Goal: Task Accomplishment & Management: Complete application form

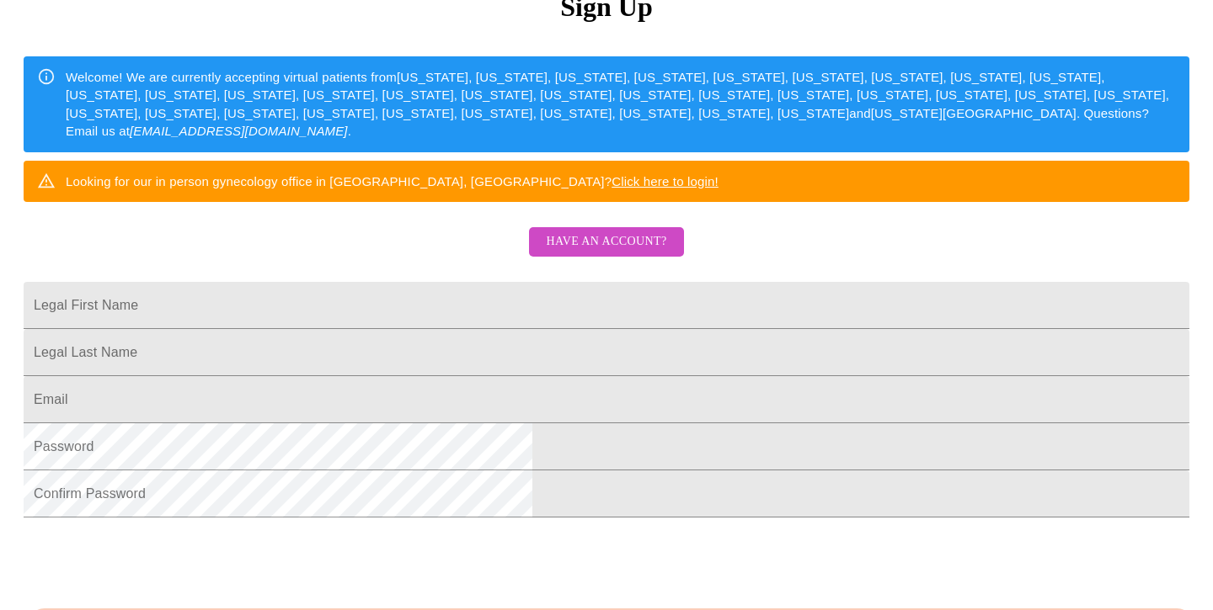
scroll to position [225, 0]
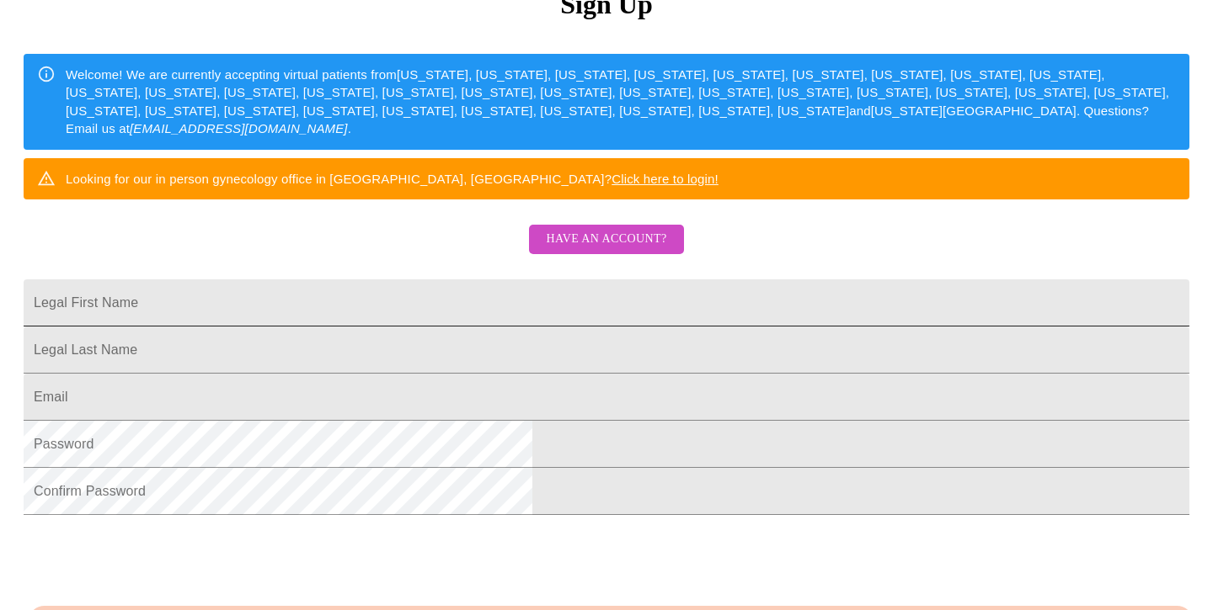
click at [400, 327] on input "Legal First Name" at bounding box center [606, 303] width 1165 height 47
click at [609, 250] on span "Have an account?" at bounding box center [606, 239] width 120 height 21
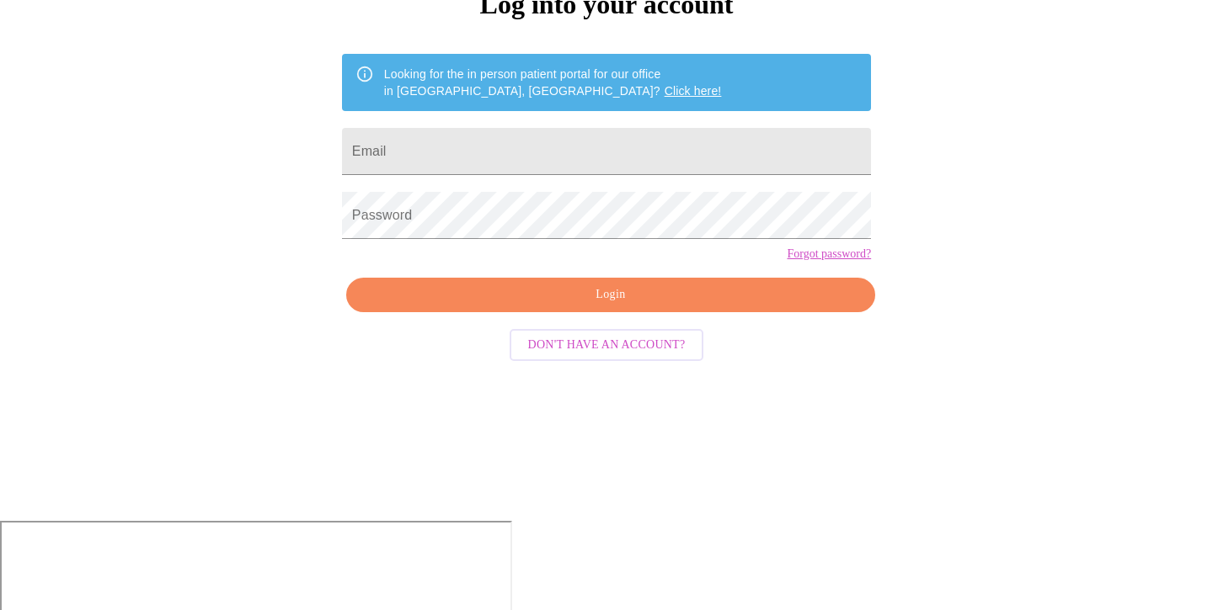
scroll to position [17, 0]
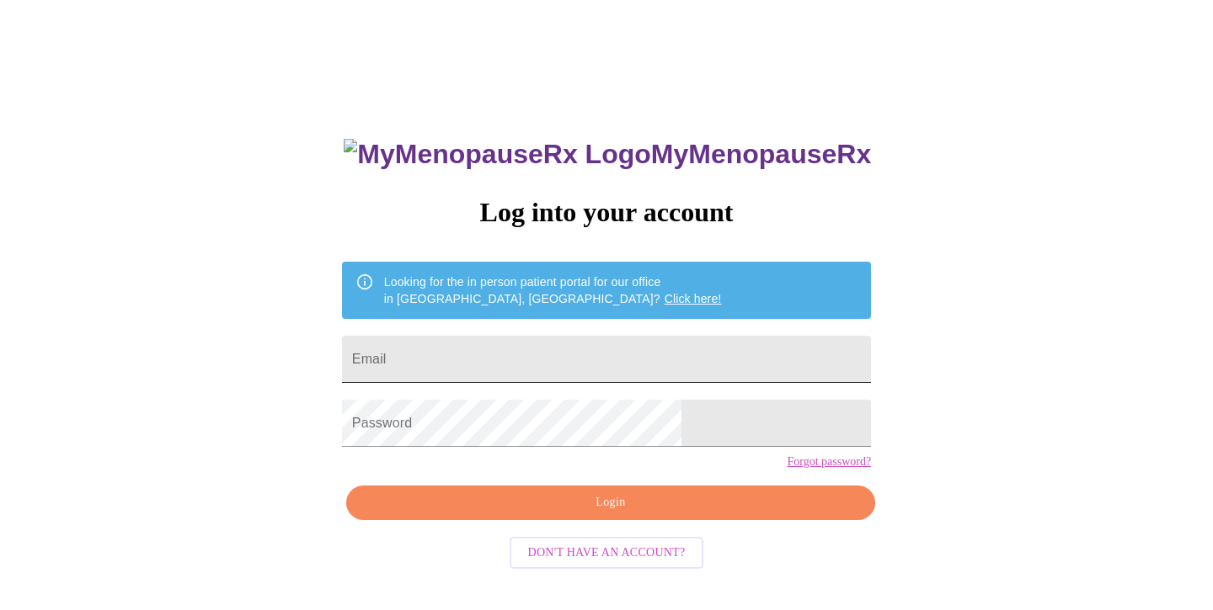
click at [527, 347] on input "Email" at bounding box center [606, 359] width 529 height 47
type input "[EMAIL_ADDRESS][DOMAIN_NAME]"
click at [618, 514] on span "Login" at bounding box center [610, 503] width 490 height 21
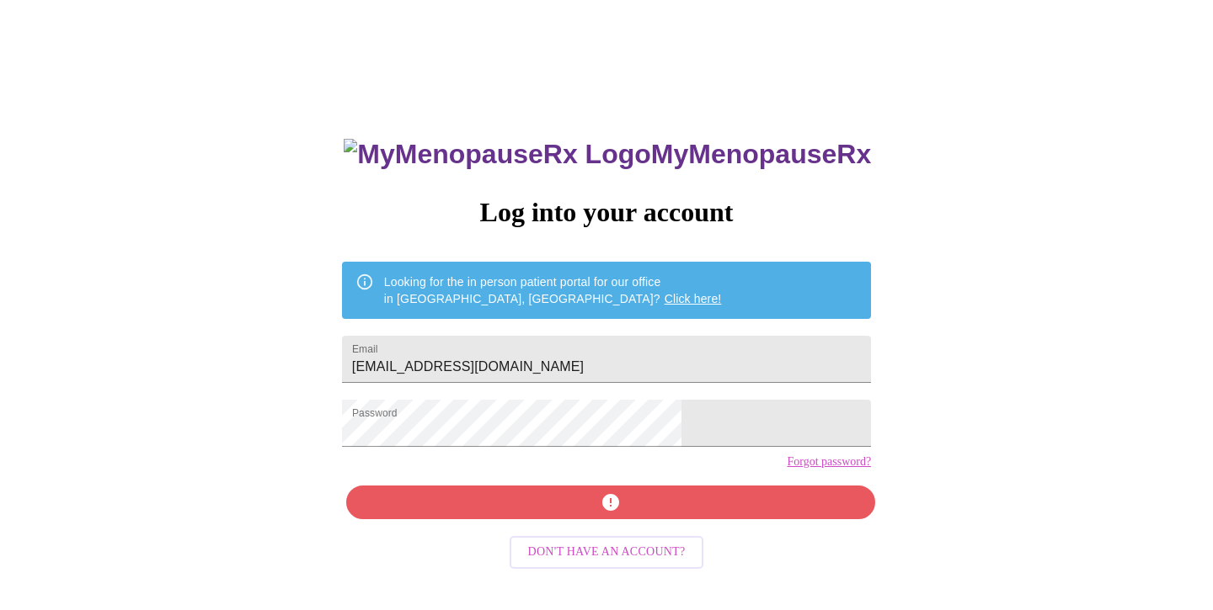
click at [601, 563] on span "Don't have an account?" at bounding box center [606, 552] width 157 height 21
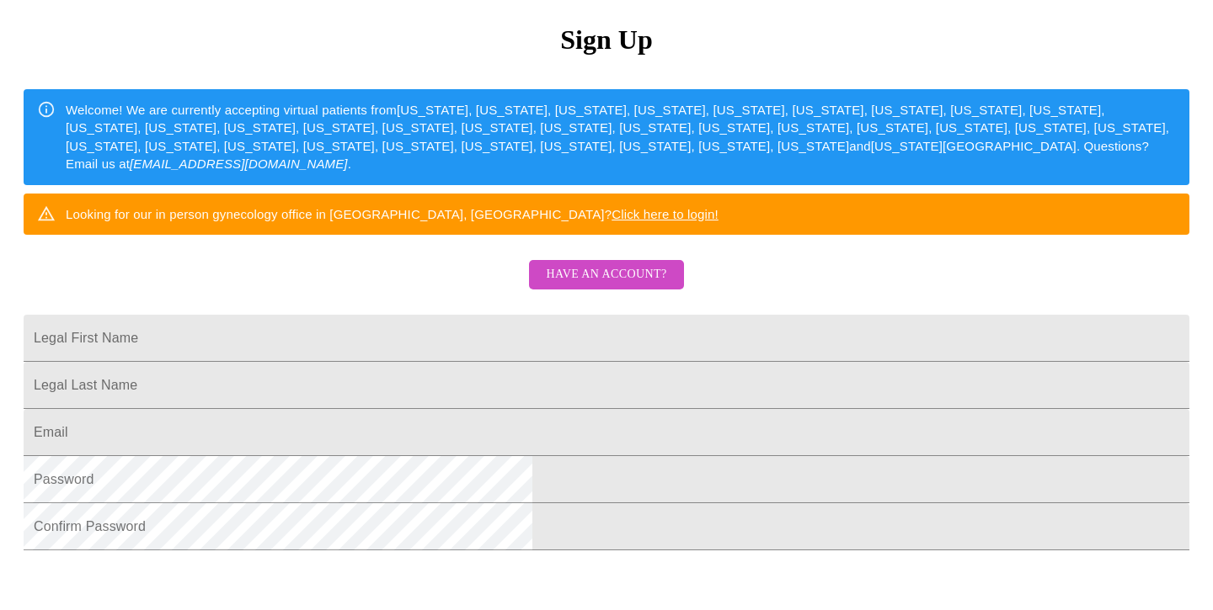
scroll to position [229, 0]
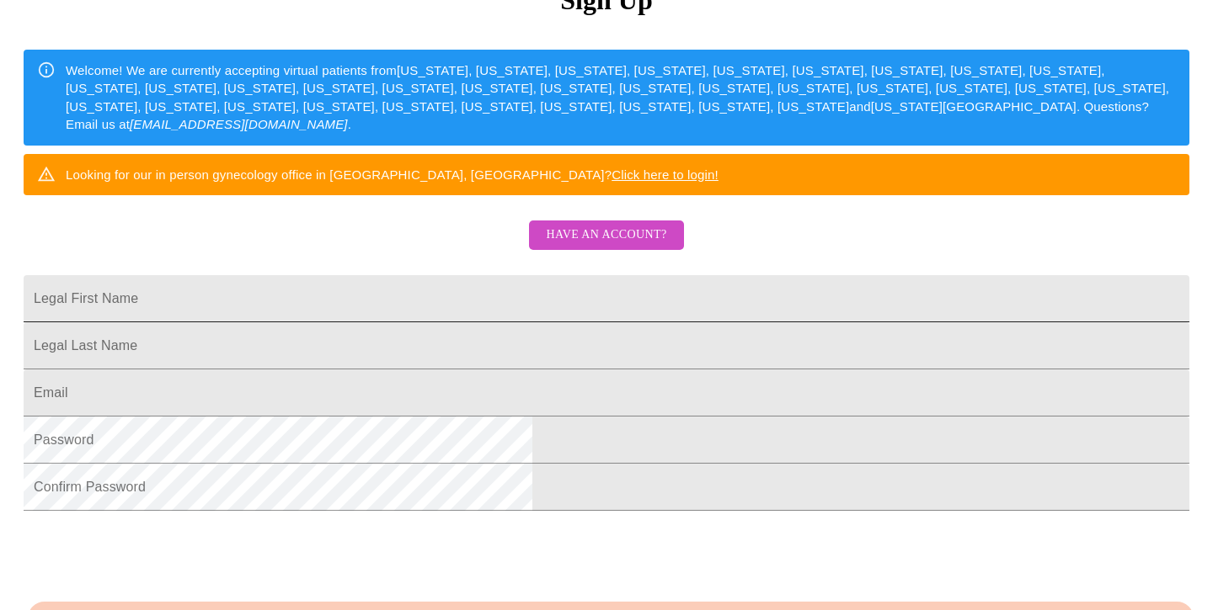
click at [448, 322] on input "Legal First Name" at bounding box center [606, 298] width 1165 height 47
type input "[PERSON_NAME]"
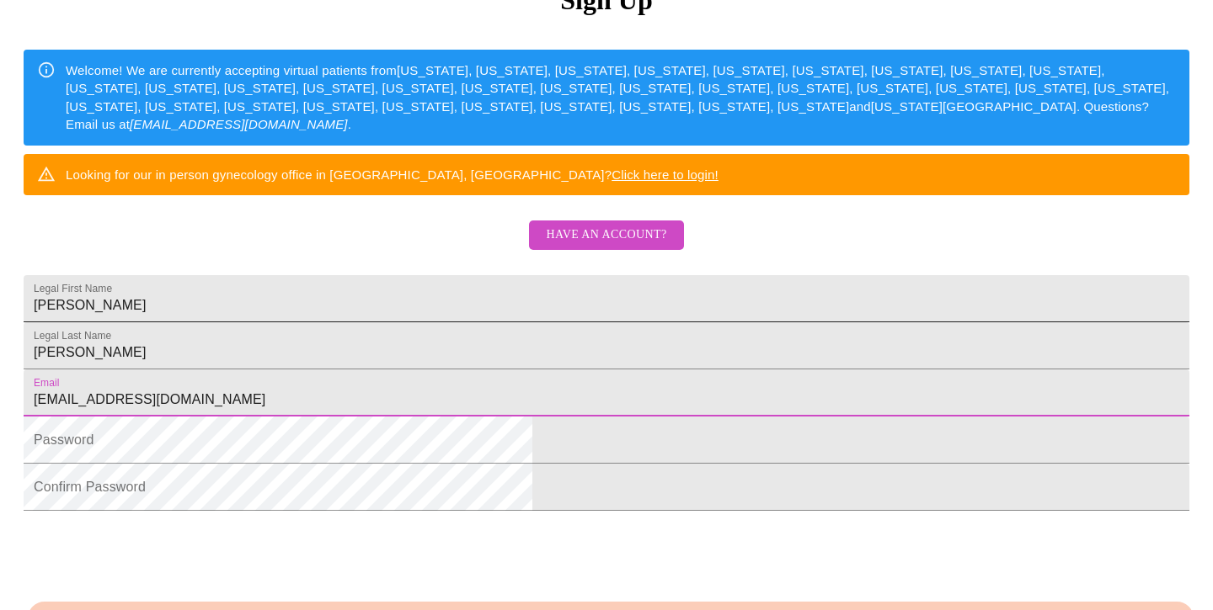
type input "[EMAIL_ADDRESS][DOMAIN_NAME]"
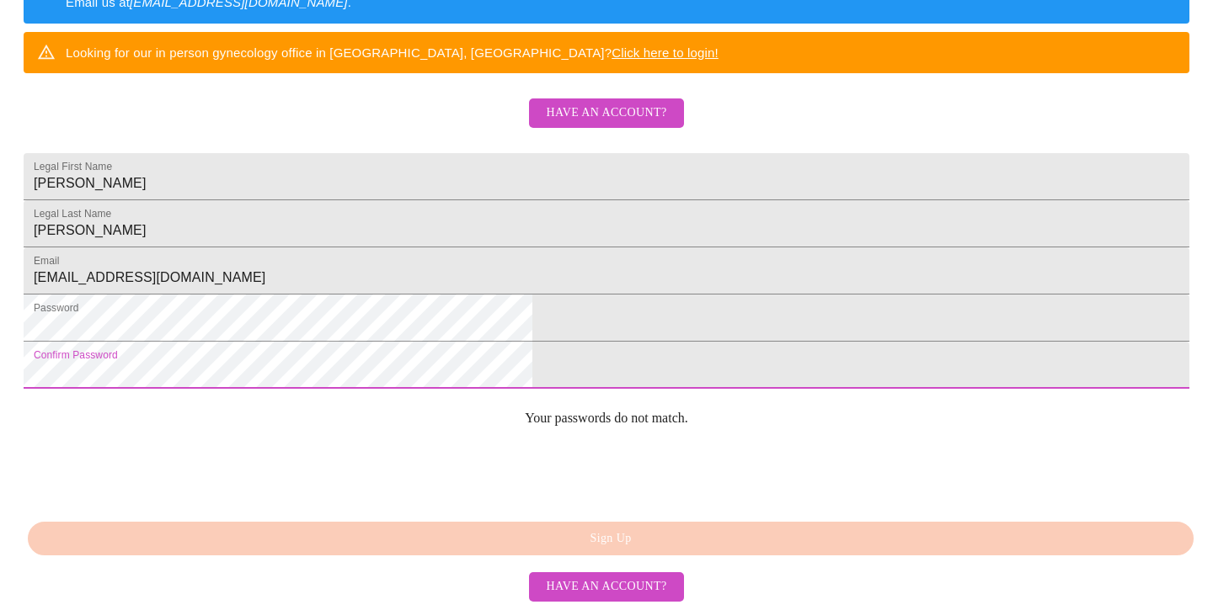
scroll to position [439, 0]
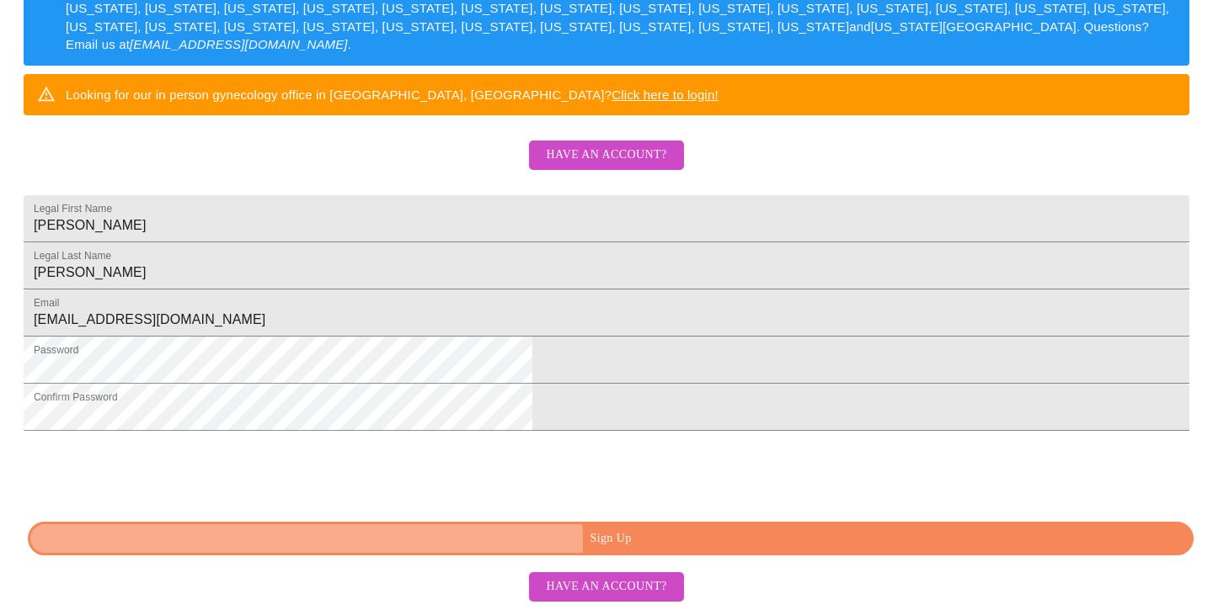
click at [634, 542] on span "Sign Up" at bounding box center [610, 539] width 1127 height 21
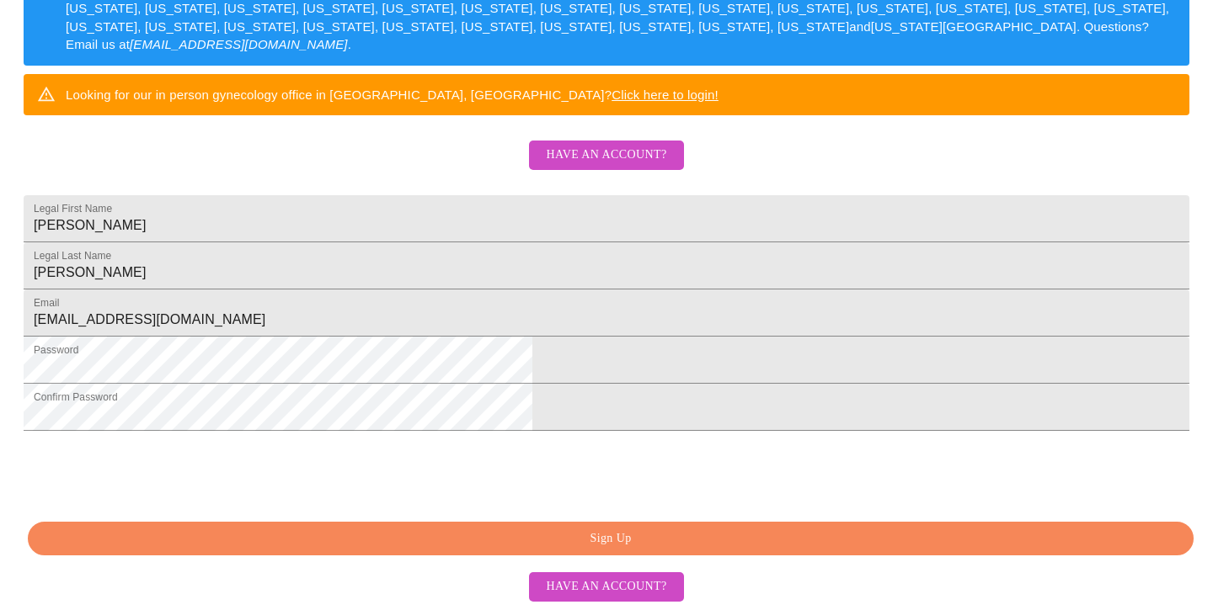
click at [604, 590] on span "Have an account?" at bounding box center [606, 587] width 120 height 21
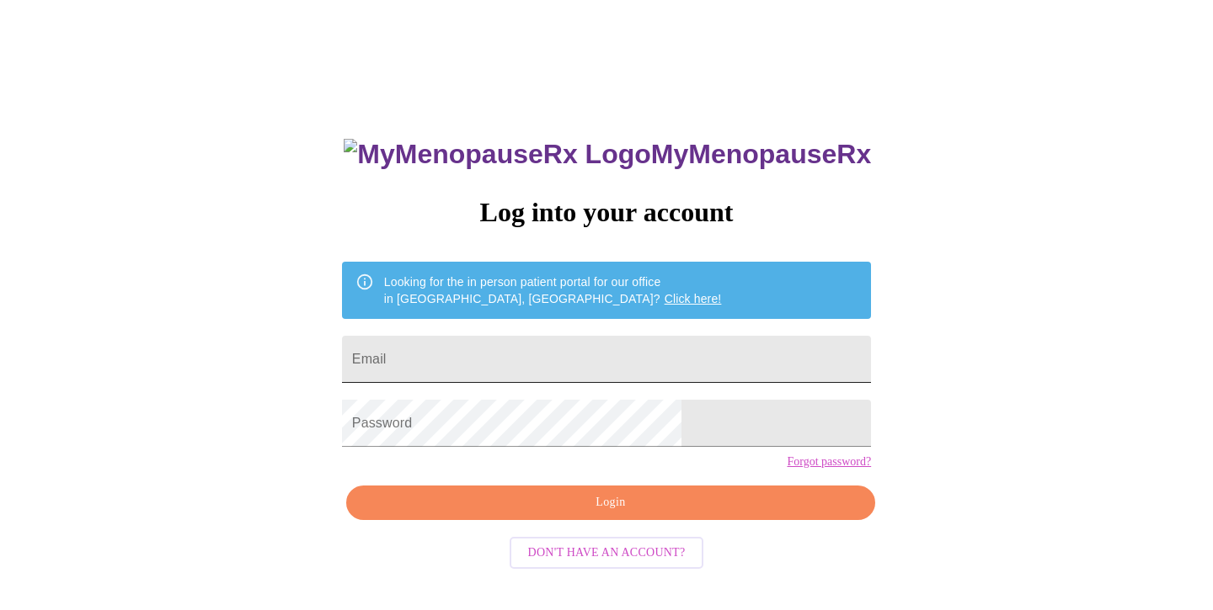
click at [509, 354] on input "Email" at bounding box center [606, 359] width 529 height 47
click at [786, 469] on link "Forgot password?" at bounding box center [828, 462] width 84 height 13
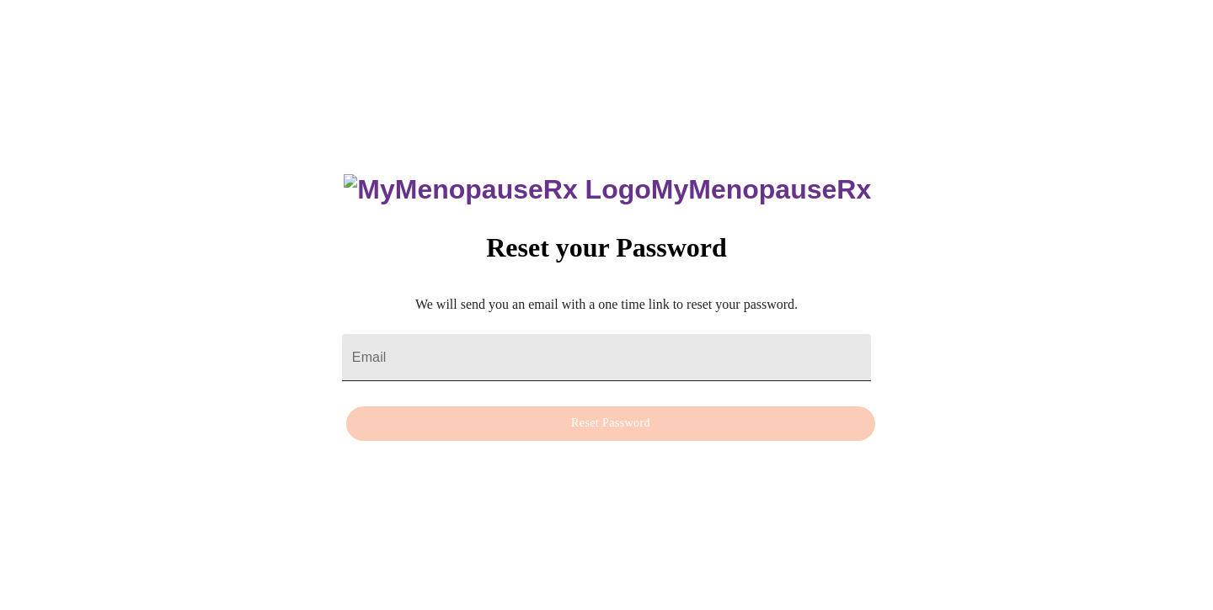
click at [458, 349] on input "Email" at bounding box center [606, 357] width 529 height 47
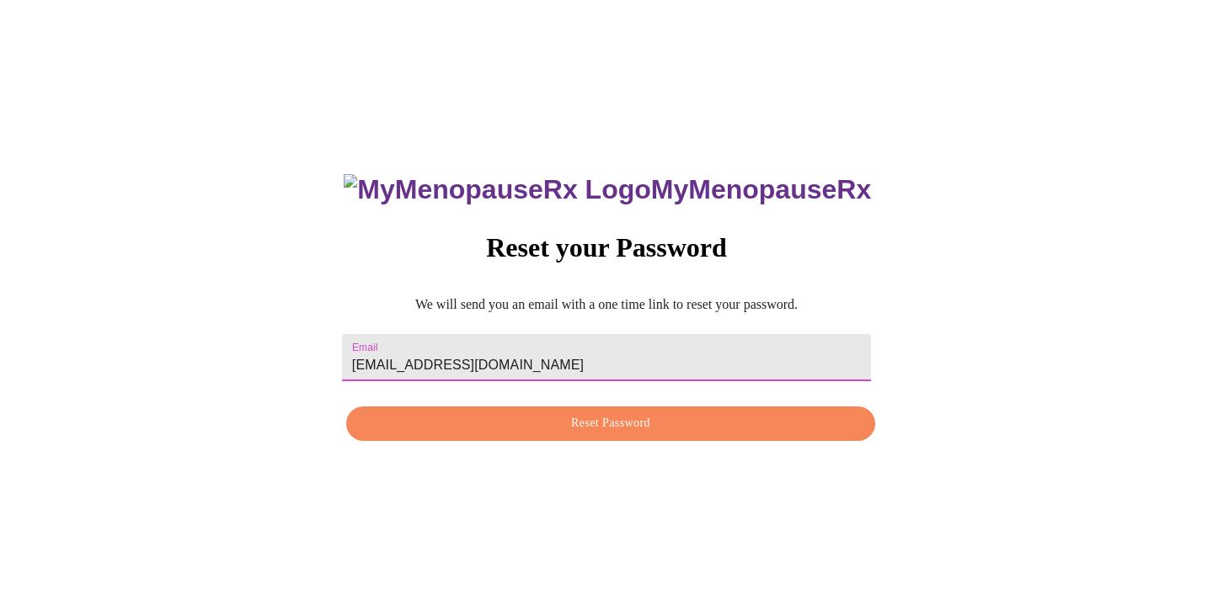
type input "[EMAIL_ADDRESS][DOMAIN_NAME]"
click at [582, 417] on span "Reset Password" at bounding box center [610, 423] width 490 height 21
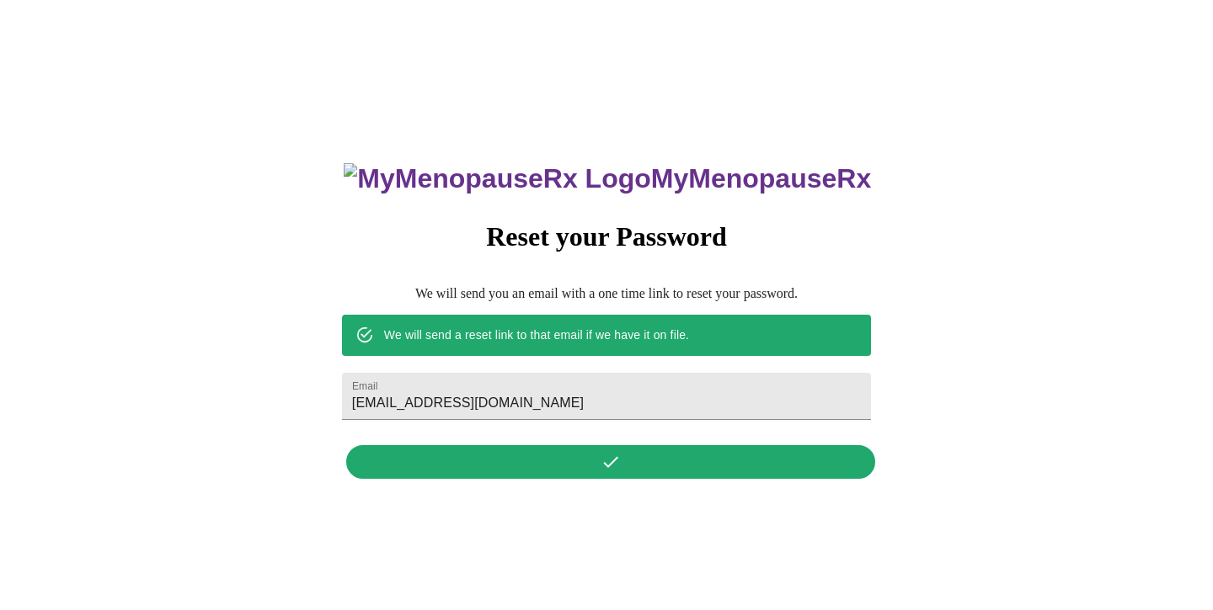
click at [596, 466] on div "MyMenopauseRx Reset your Password We will send you an email with a one time lin…" at bounding box center [606, 311] width 562 height 350
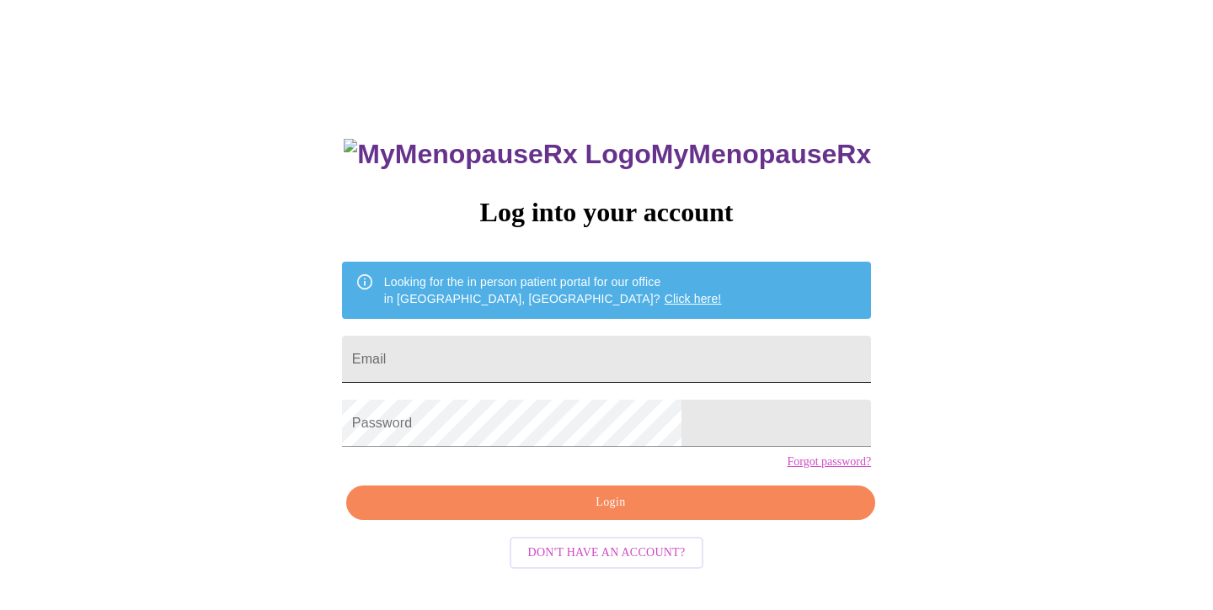
click at [493, 362] on input "Email" at bounding box center [606, 359] width 529 height 47
type input "[EMAIL_ADDRESS][DOMAIN_NAME]"
click at [600, 514] on span "Login" at bounding box center [610, 503] width 490 height 21
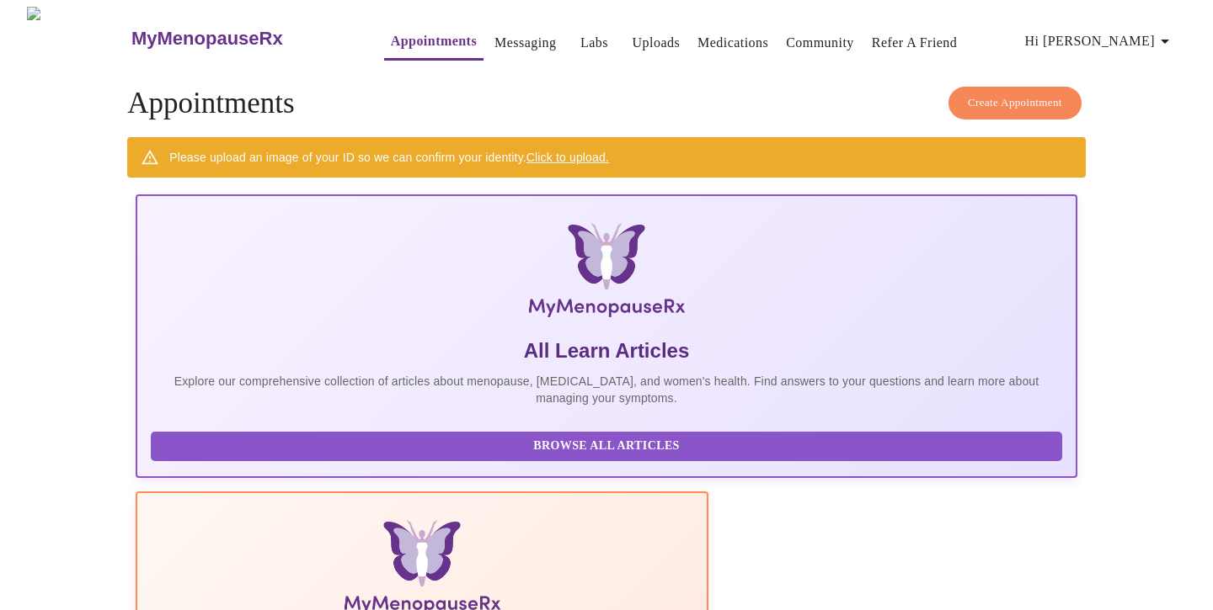
click at [580, 33] on link "Labs" at bounding box center [594, 43] width 28 height 24
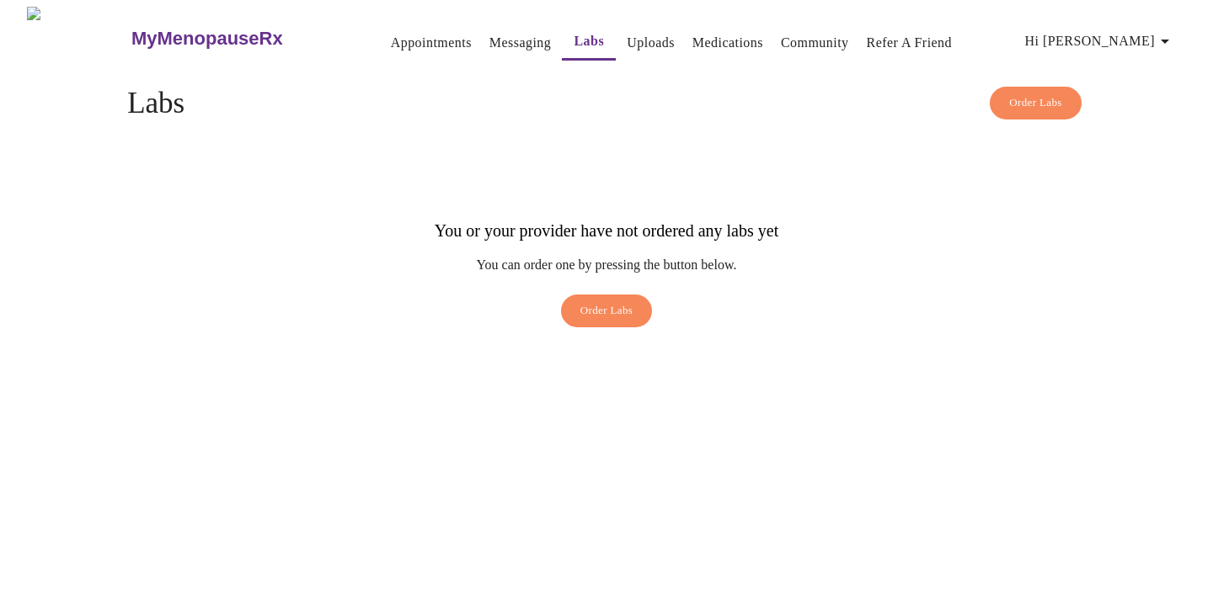
click at [598, 301] on span "Order Labs" at bounding box center [606, 310] width 53 height 19
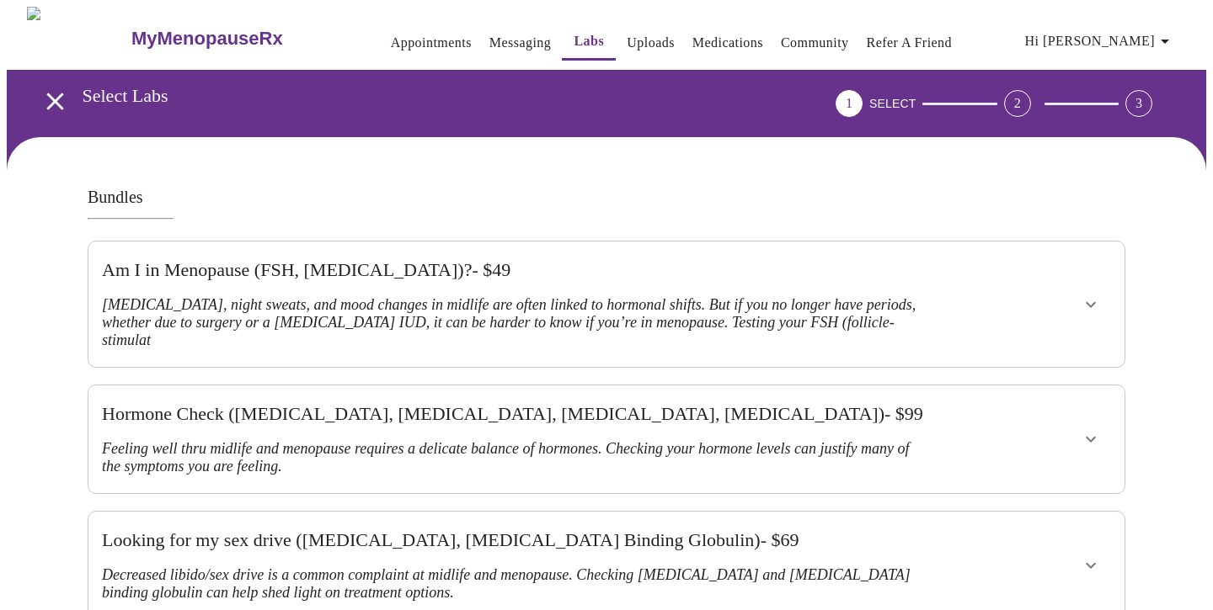
click at [1116, 35] on span "Hi [PERSON_NAME]" at bounding box center [1100, 41] width 150 height 24
click at [1131, 69] on li "Billing" at bounding box center [1140, 66] width 77 height 30
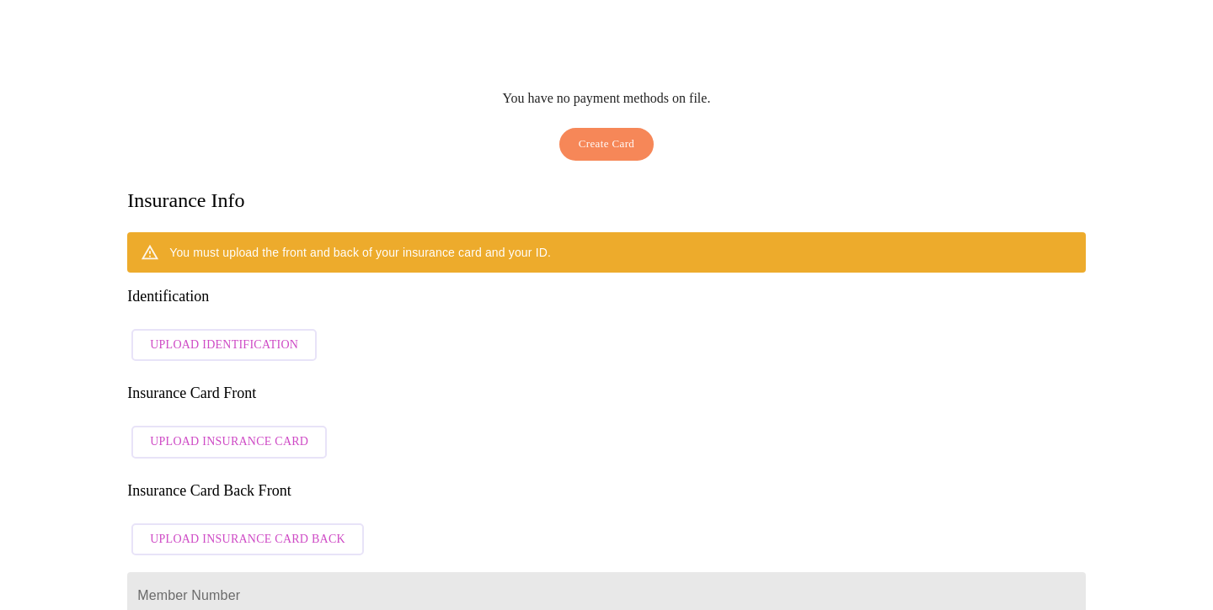
scroll to position [195, 0]
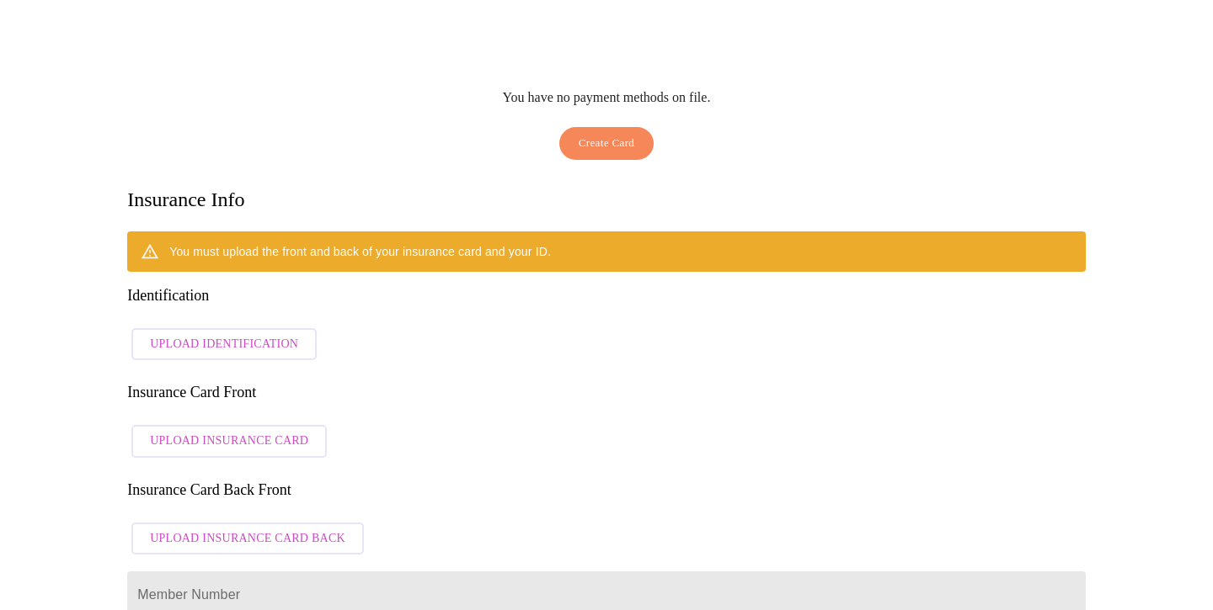
click at [191, 431] on span "Upload Insurance Card" at bounding box center [229, 441] width 158 height 21
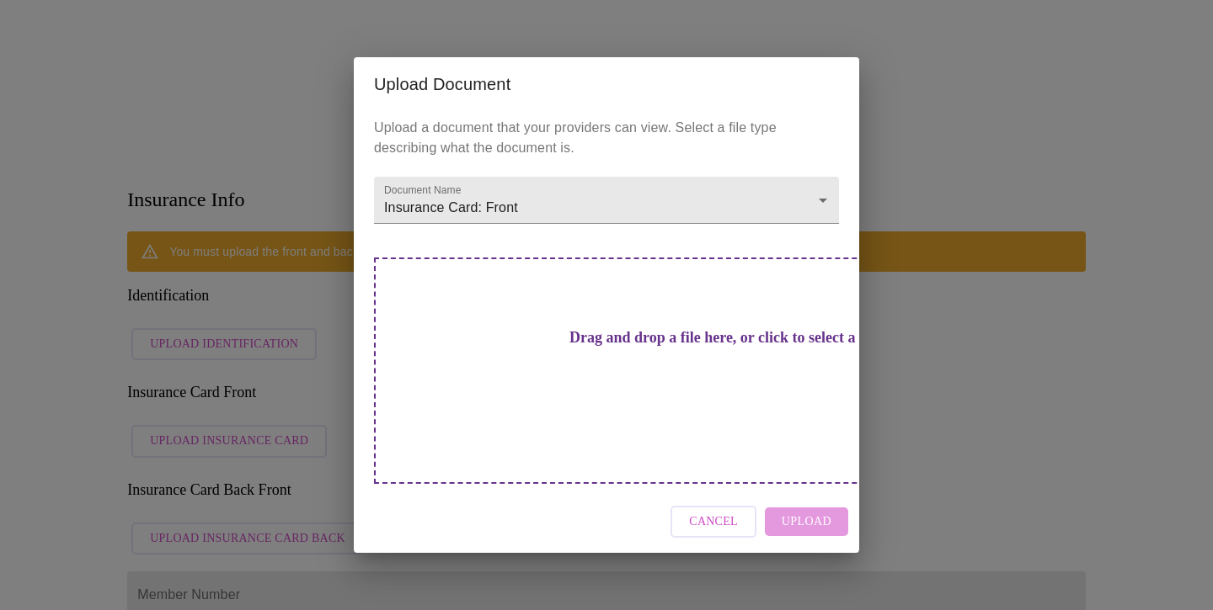
click at [635, 337] on div "Drag and drop a file here, or click to select a file" at bounding box center [724, 371] width 701 height 227
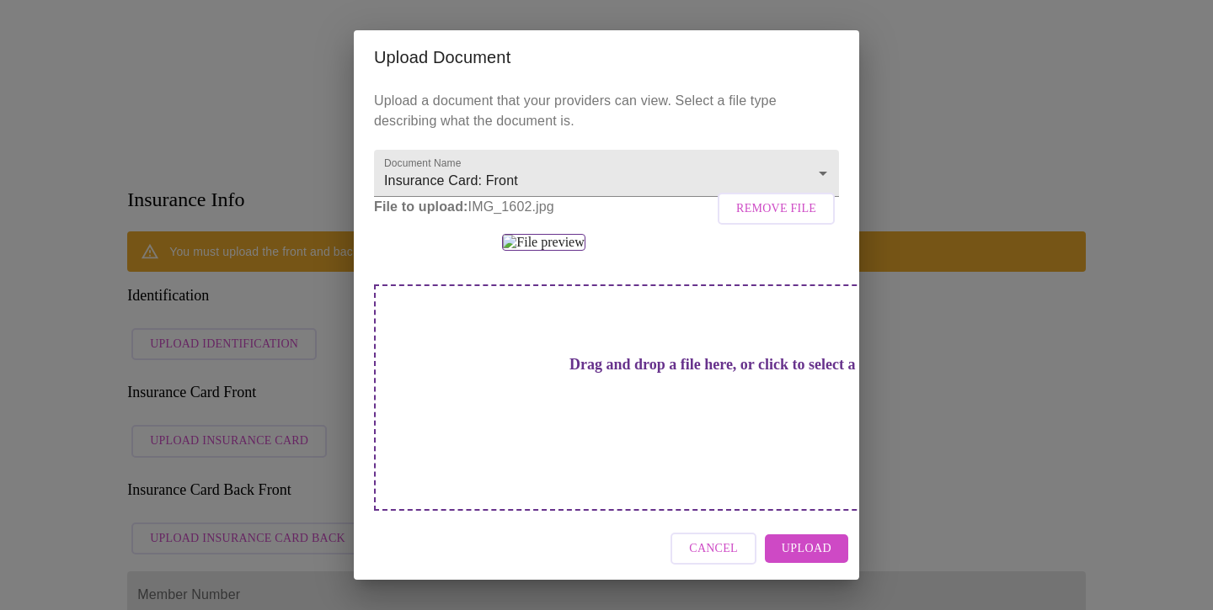
click at [821, 569] on div "Cancel Upload" at bounding box center [606, 549] width 505 height 63
click at [800, 552] on span "Upload" at bounding box center [806, 549] width 50 height 21
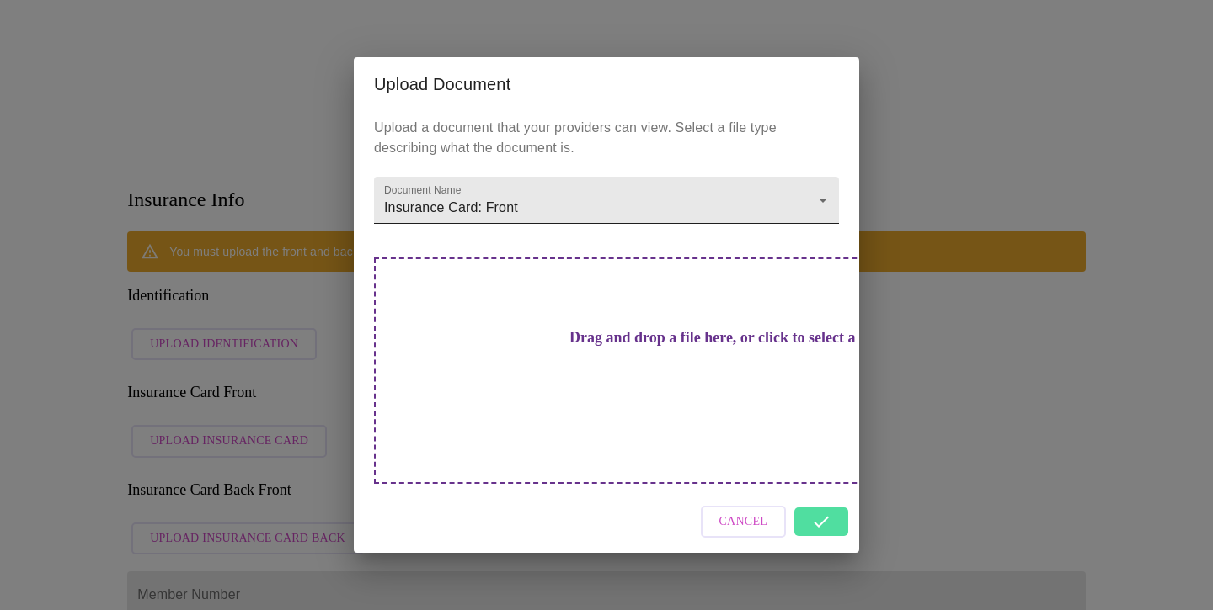
click at [569, 226] on body "MyMenopauseRx Appointments Messaging Labs Uploads Medications Community Refer a…" at bounding box center [606, 447] width 1199 height 1271
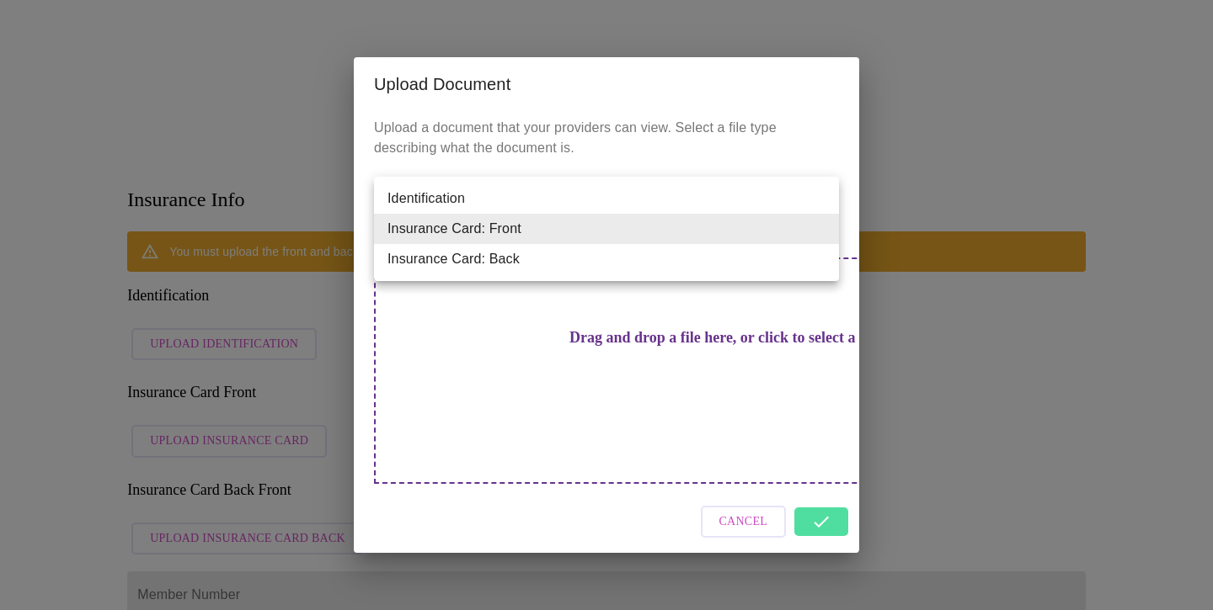
click at [519, 253] on li "Insurance Card: Back" at bounding box center [606, 259] width 465 height 30
type input "Insurance Card: Back"
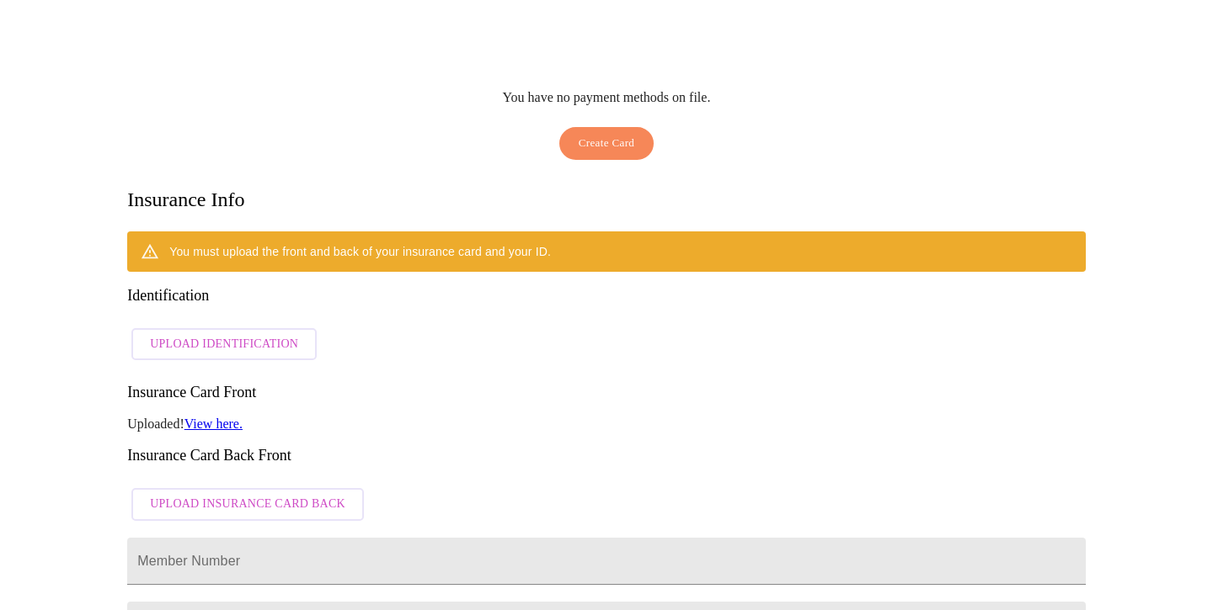
click at [269, 494] on span "Upload Insurance Card Back" at bounding box center [247, 504] width 195 height 21
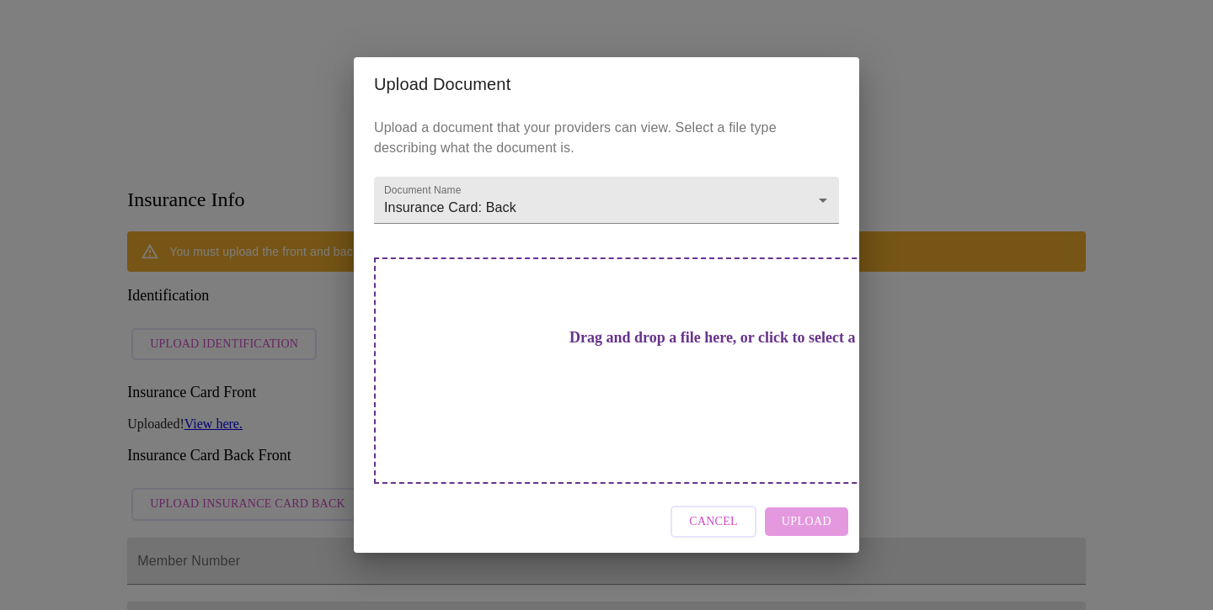
click at [552, 347] on h3 "Drag and drop a file here, or click to select a file" at bounding box center [724, 338] width 465 height 18
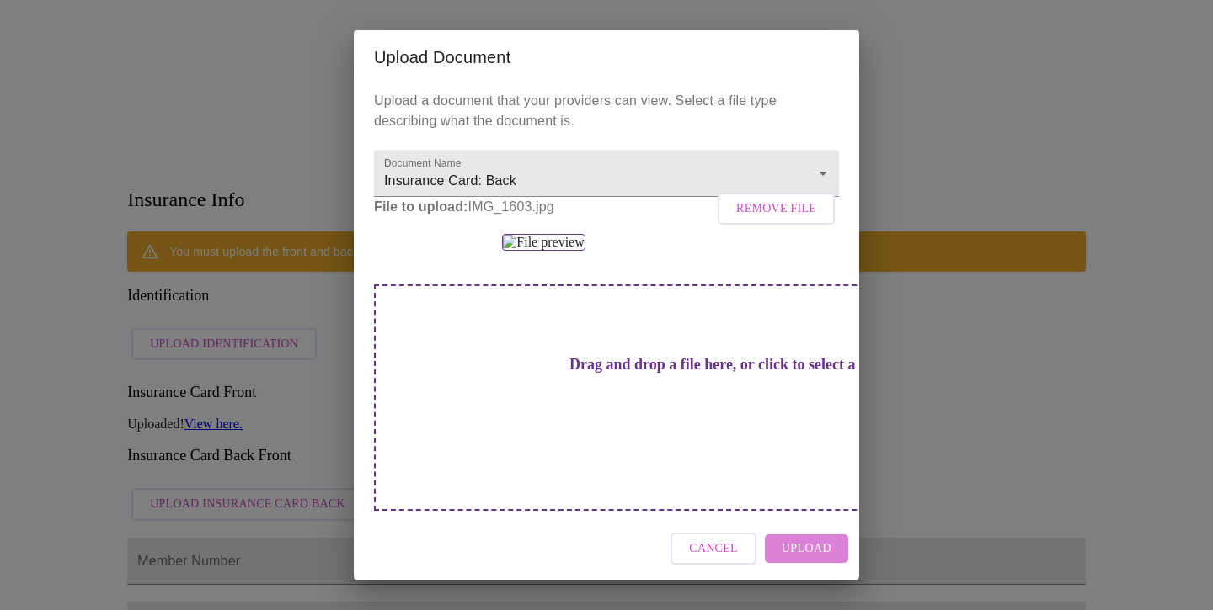
click at [803, 552] on span "Upload" at bounding box center [806, 549] width 50 height 21
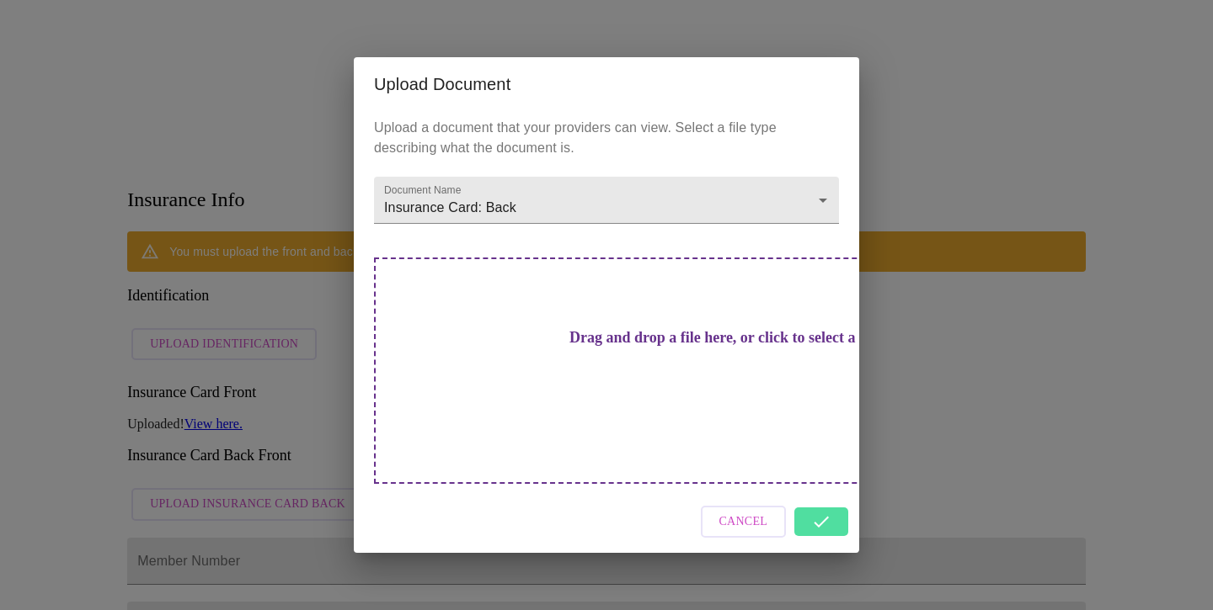
click at [744, 512] on span "Cancel" at bounding box center [743, 522] width 49 height 21
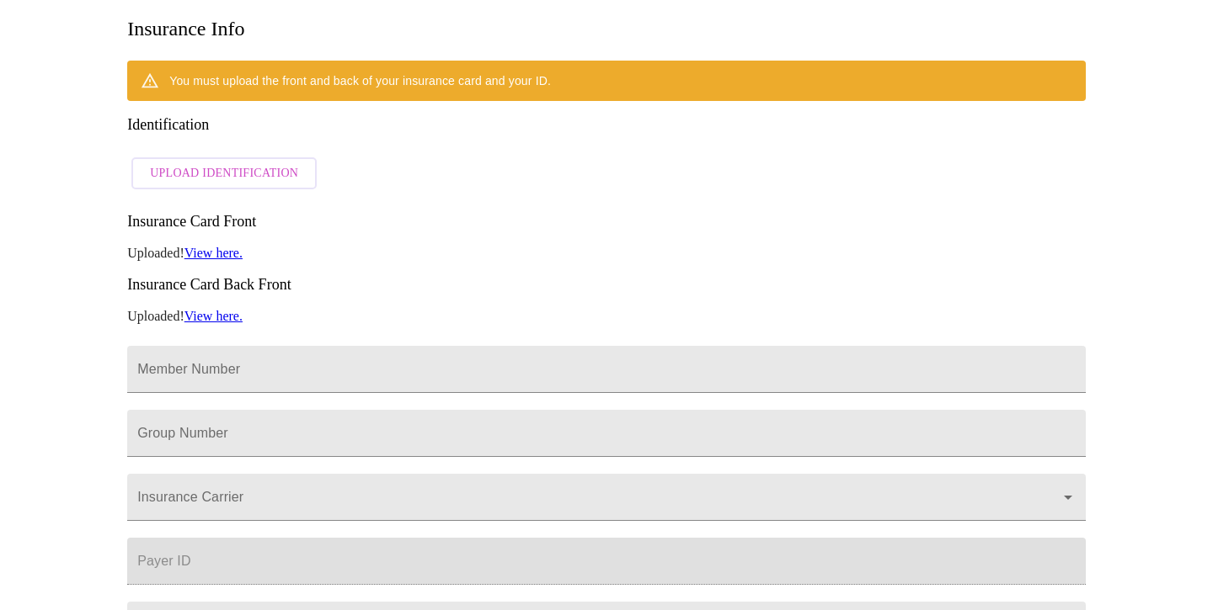
scroll to position [370, 0]
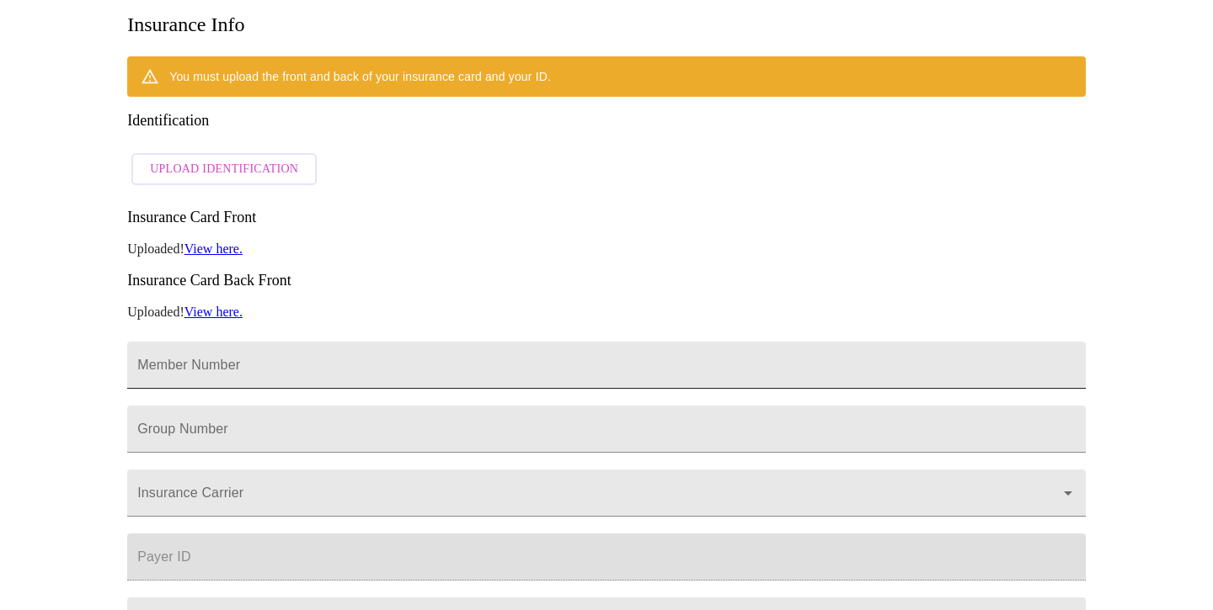
click at [236, 342] on input "Member Number" at bounding box center [606, 365] width 958 height 47
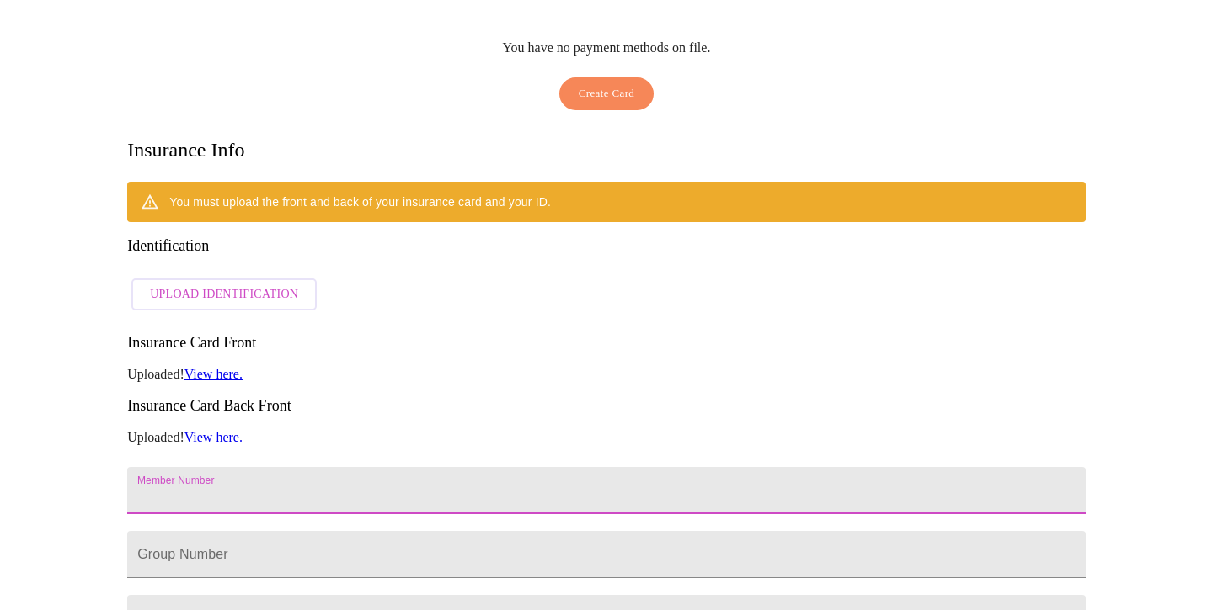
scroll to position [249, 0]
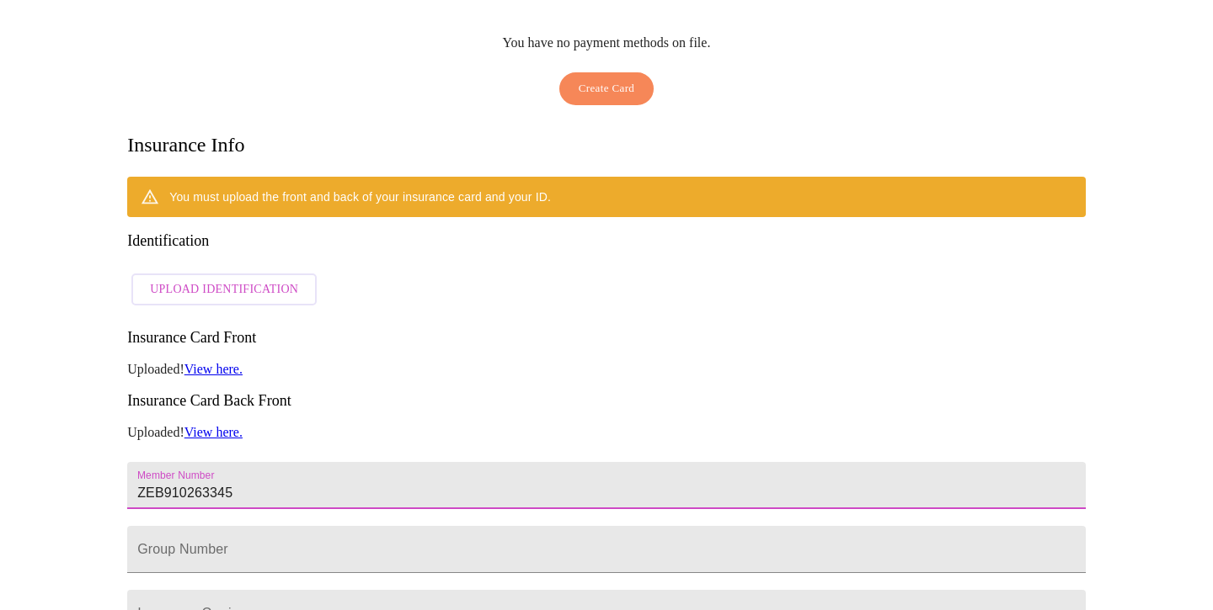
type input "ZEB910263345"
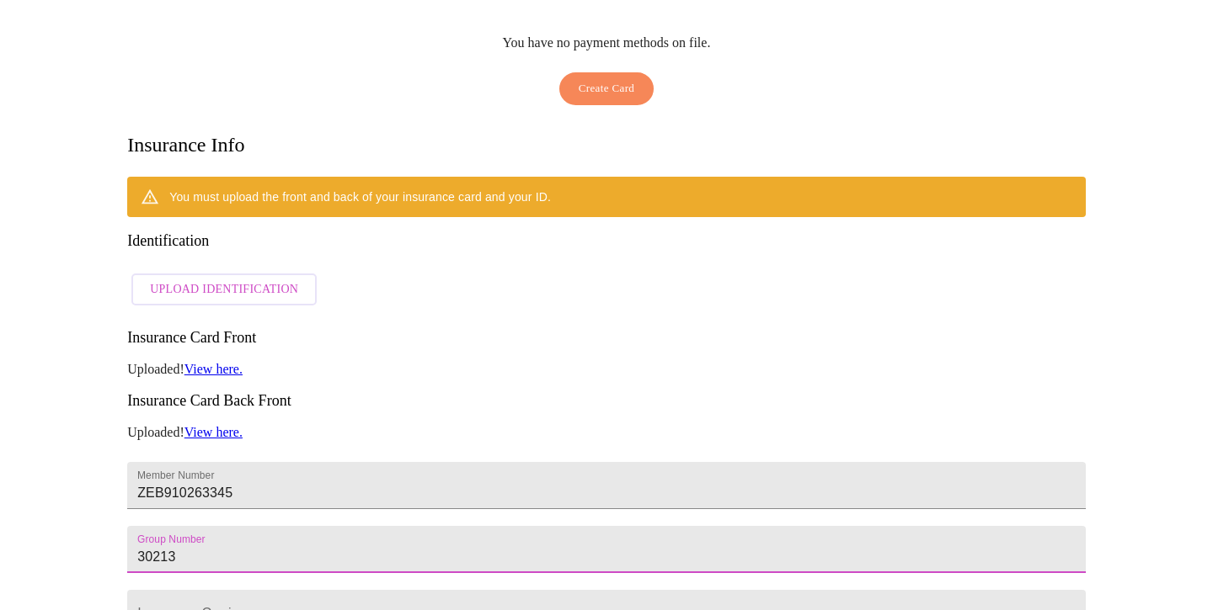
type input "30213"
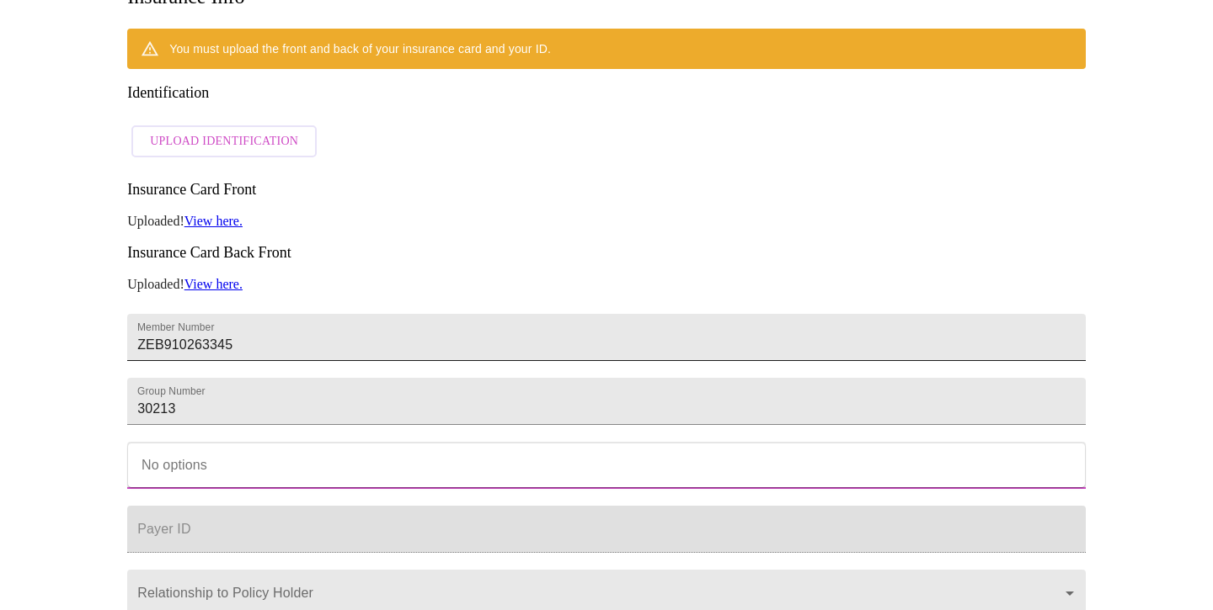
scroll to position [407, 0]
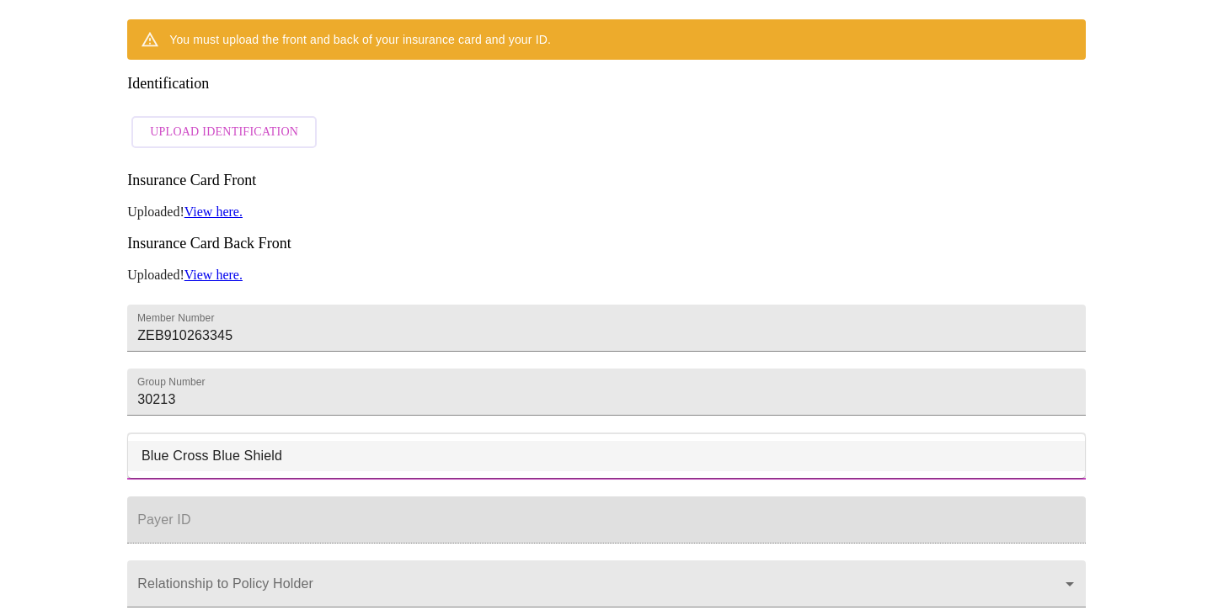
click at [256, 454] on li "Blue Cross Blue Shield" at bounding box center [606, 456] width 957 height 30
type input "Blue Cross Blue Shield"
type input "00002"
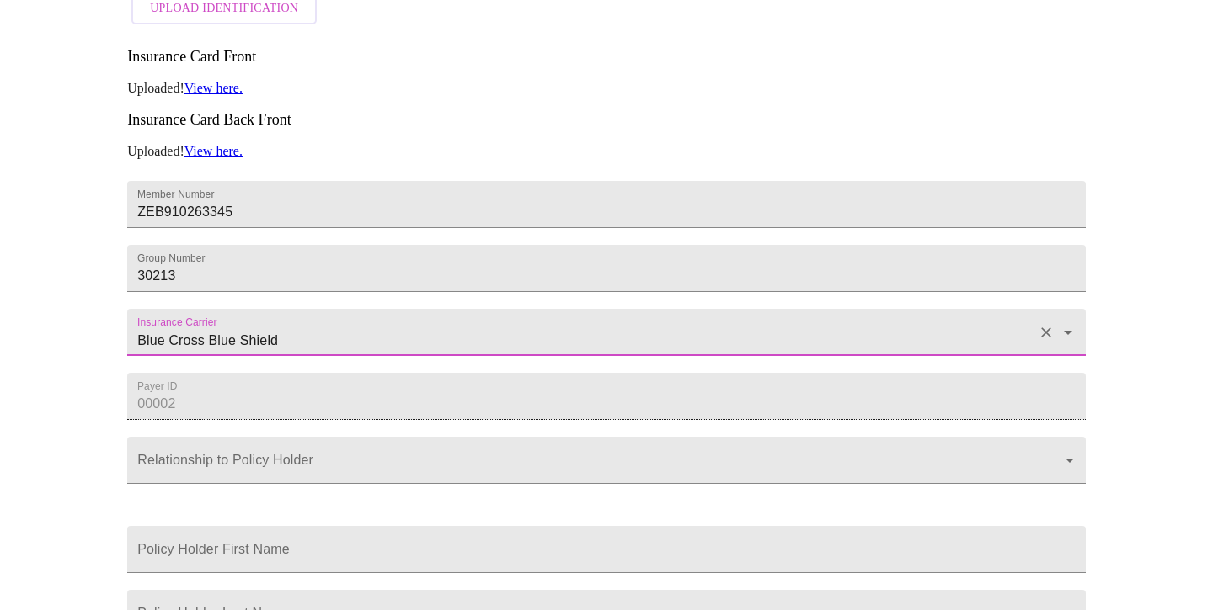
scroll to position [531, 0]
type input "Blue Cross Blue Shield"
click at [242, 445] on body "MyMenopauseRx Appointments Messaging Labs Uploads Medications Community Refer a…" at bounding box center [606, 83] width 1199 height 1216
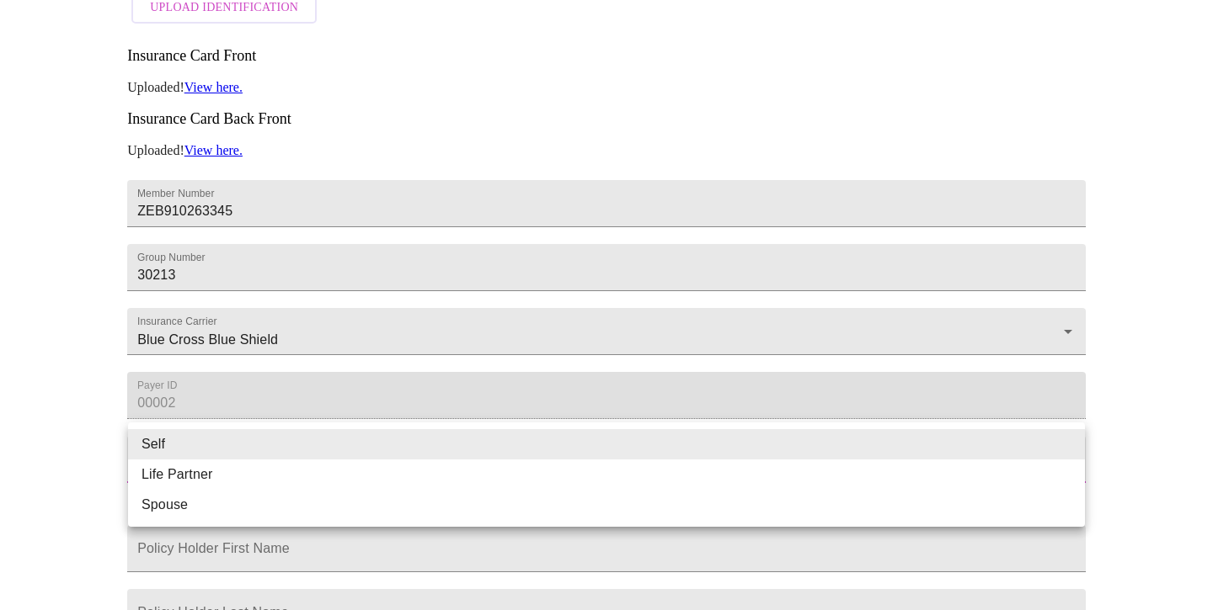
click at [200, 503] on li "Spouse" at bounding box center [606, 505] width 957 height 30
type input "Spouse"
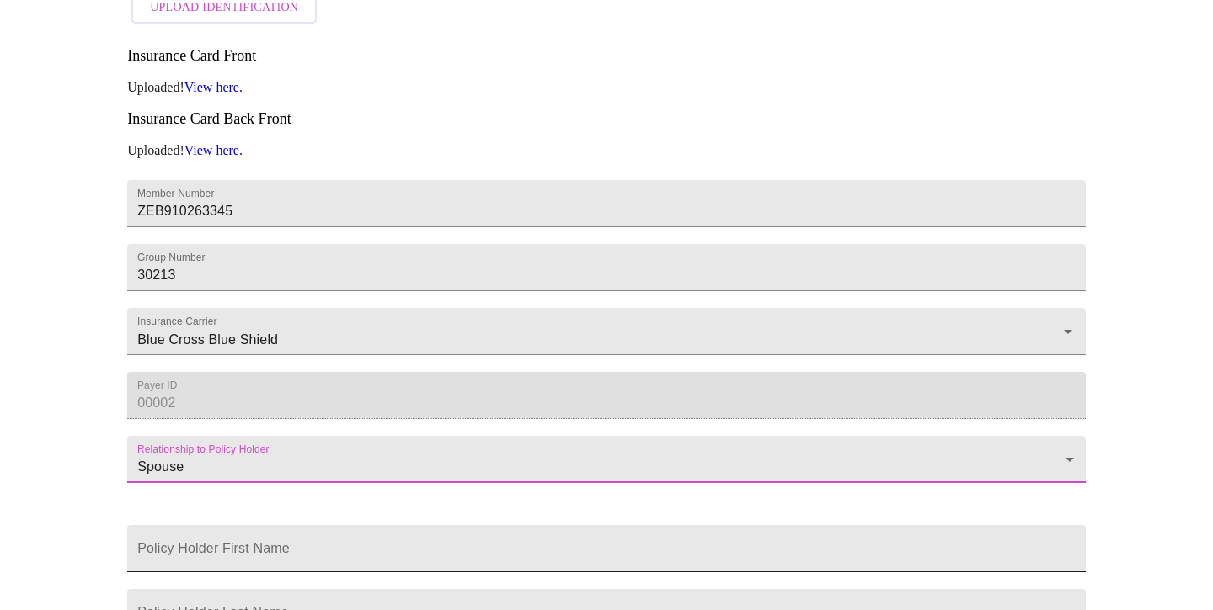
click at [272, 541] on input "Member Number" at bounding box center [606, 548] width 958 height 47
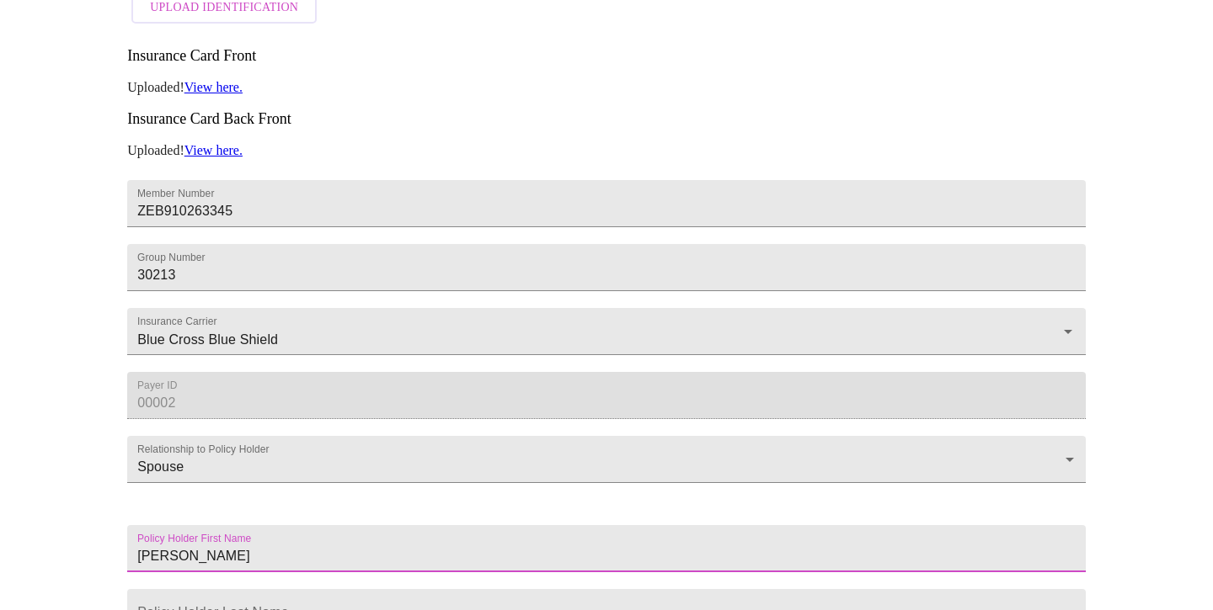
type input "[PERSON_NAME]"
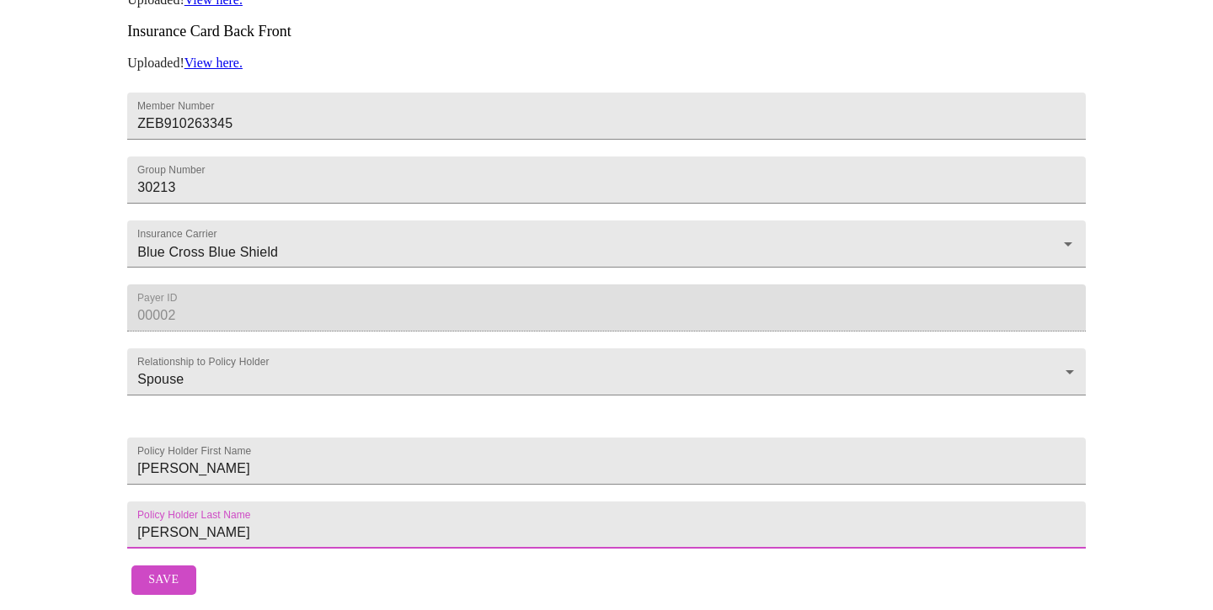
scroll to position [644, 0]
type input "[PERSON_NAME]"
click at [153, 573] on span "Save" at bounding box center [163, 580] width 30 height 21
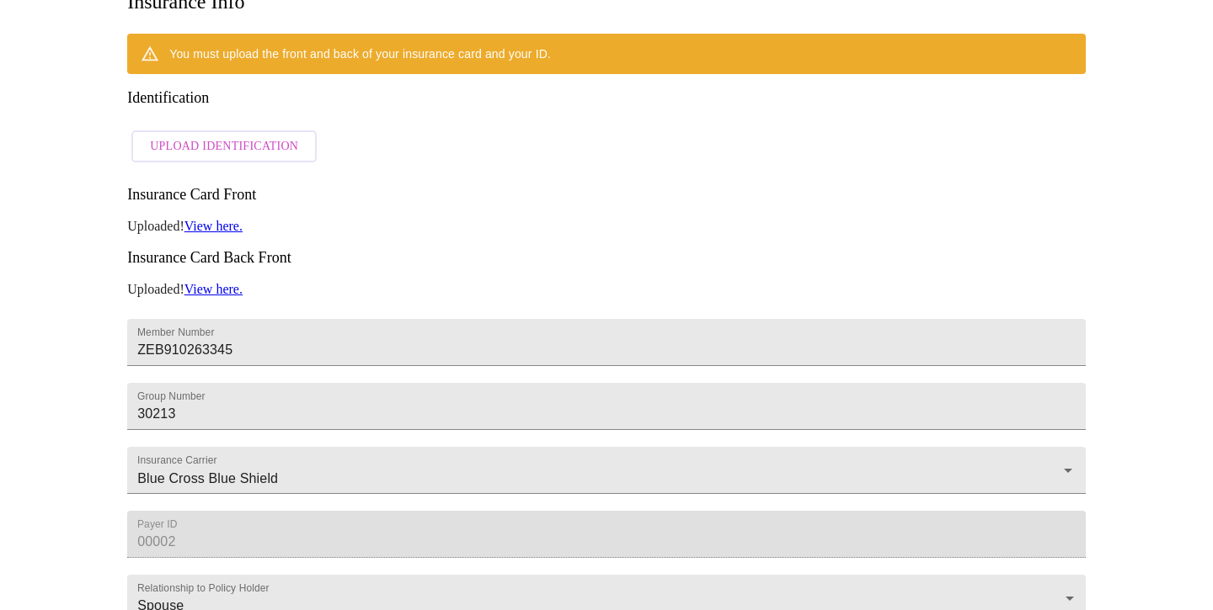
scroll to position [0, 0]
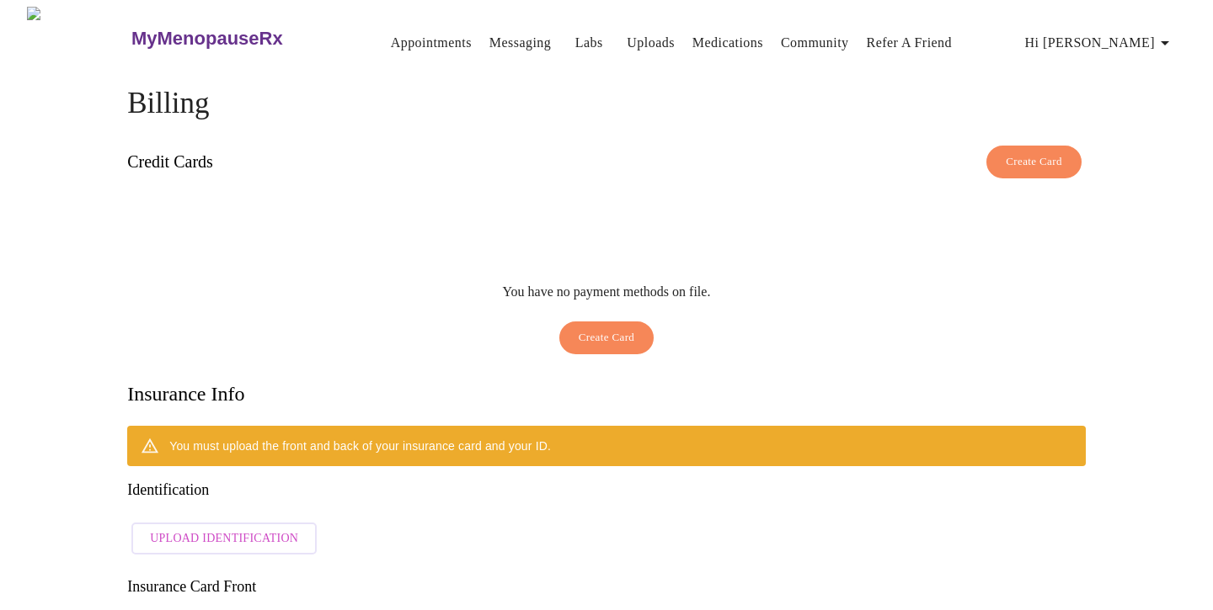
click at [1143, 36] on span "Hi [PERSON_NAME]" at bounding box center [1100, 43] width 150 height 24
click at [365, 36] on div at bounding box center [606, 305] width 1213 height 610
click at [575, 34] on link "Labs" at bounding box center [589, 43] width 28 height 24
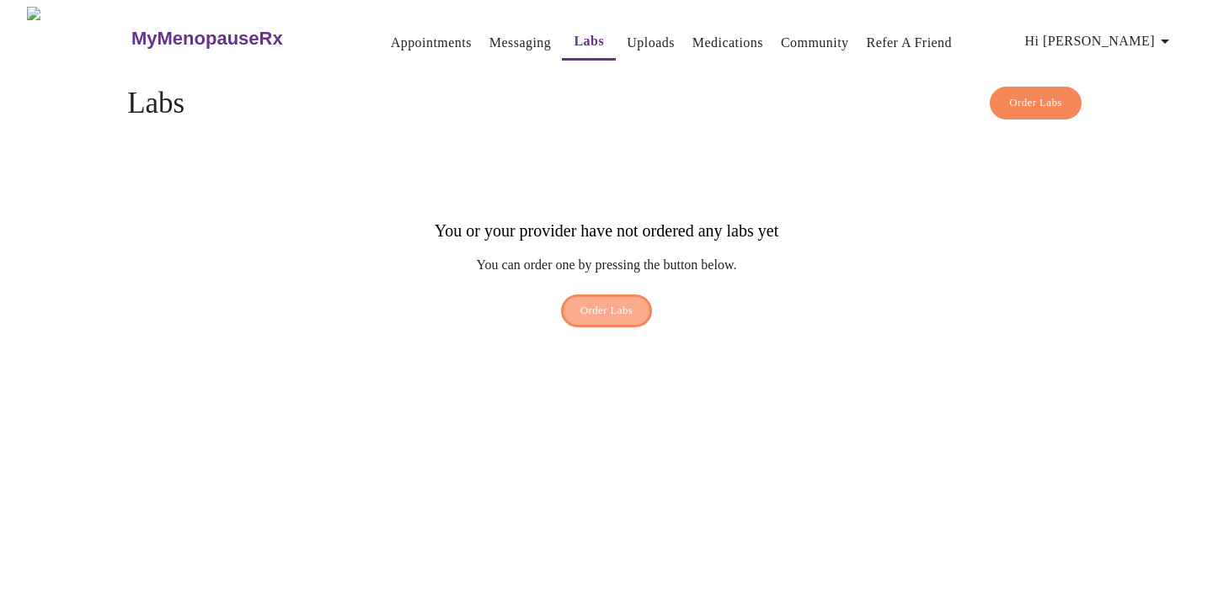
click at [575, 296] on button "Order Labs" at bounding box center [607, 311] width 92 height 33
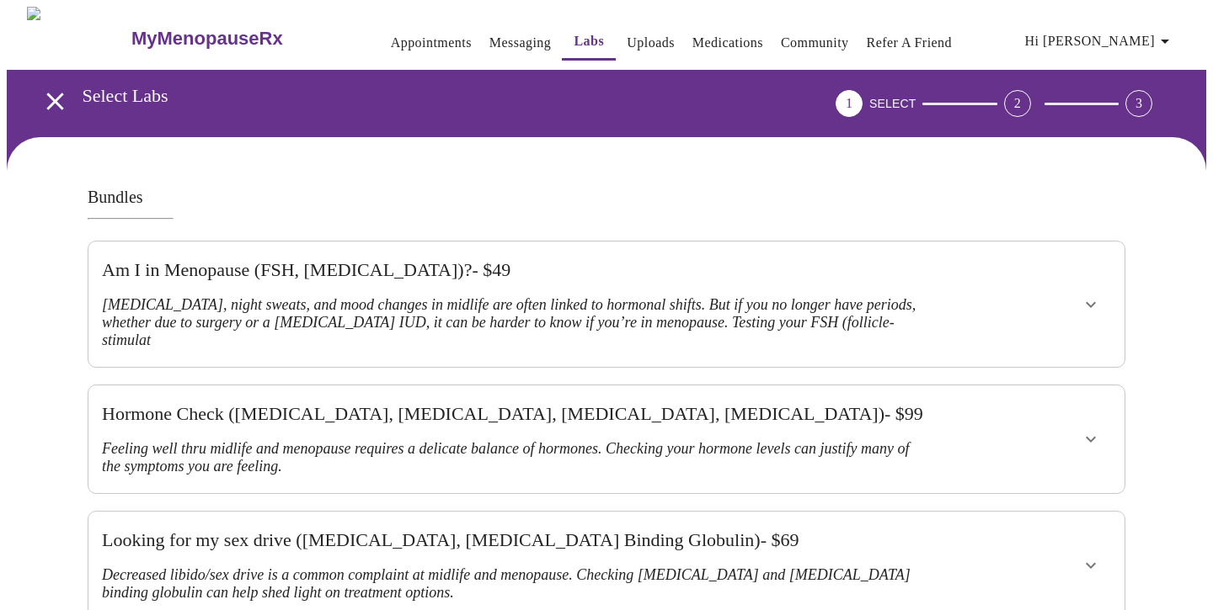
click at [1085, 429] on icon "show more" at bounding box center [1090, 439] width 20 height 20
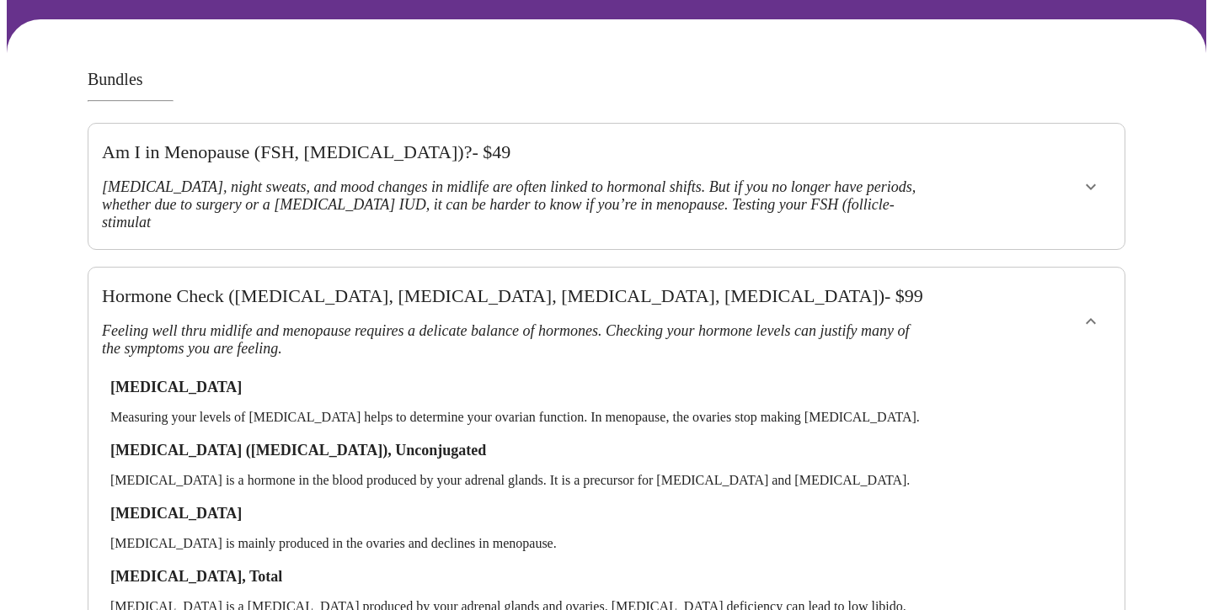
scroll to position [267, 0]
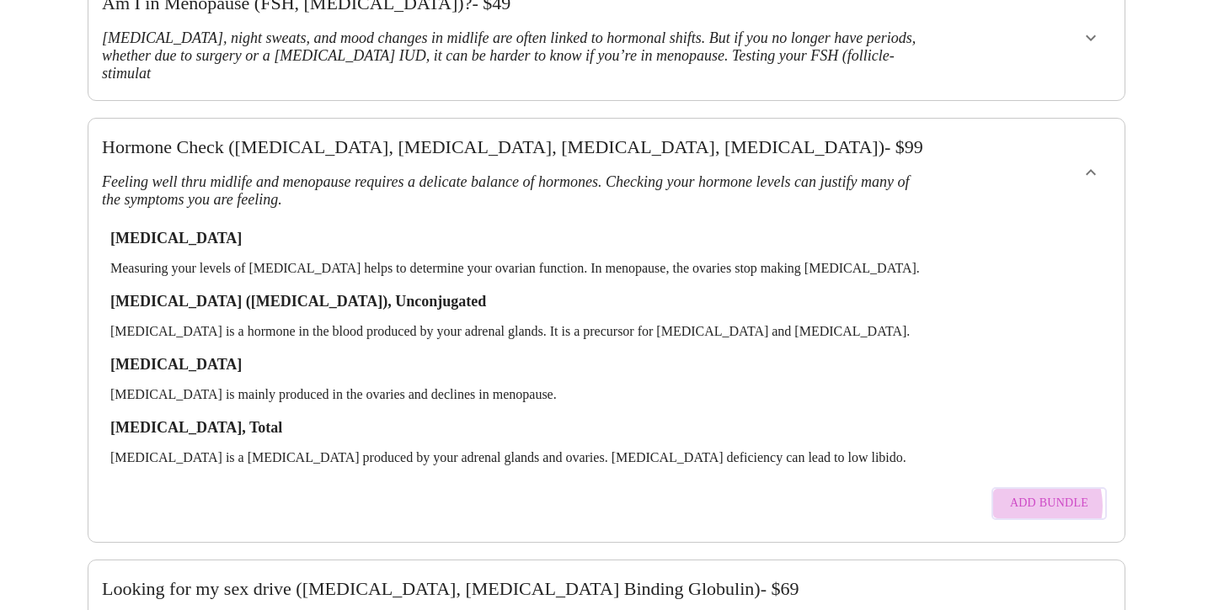
click at [1037, 493] on span "Add Bundle" at bounding box center [1049, 503] width 78 height 21
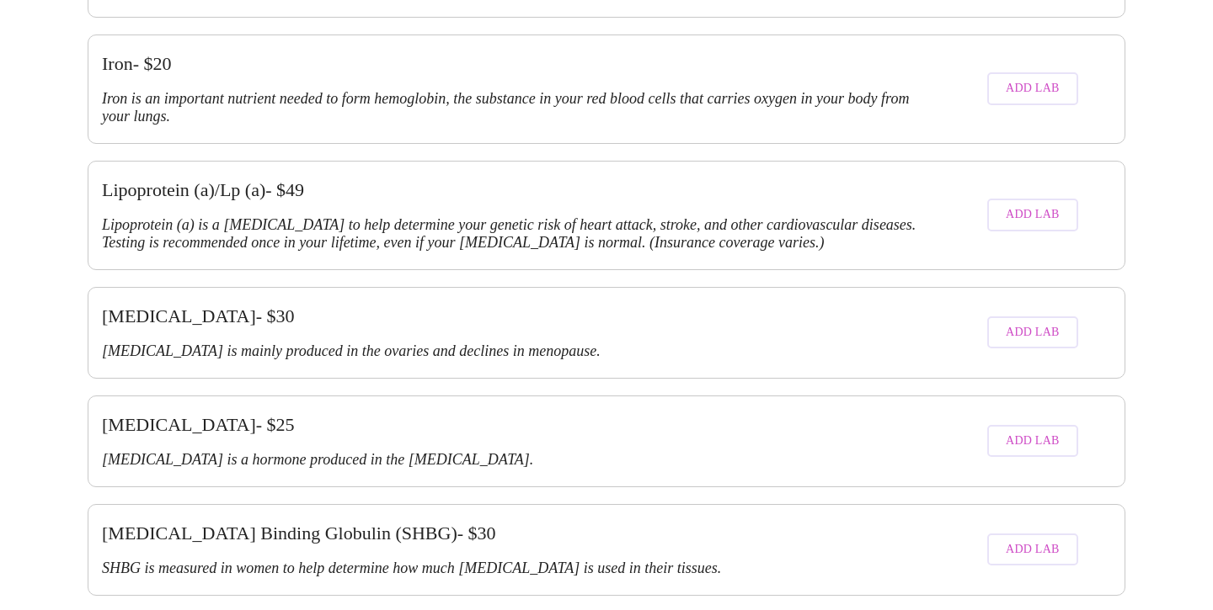
scroll to position [3753, 0]
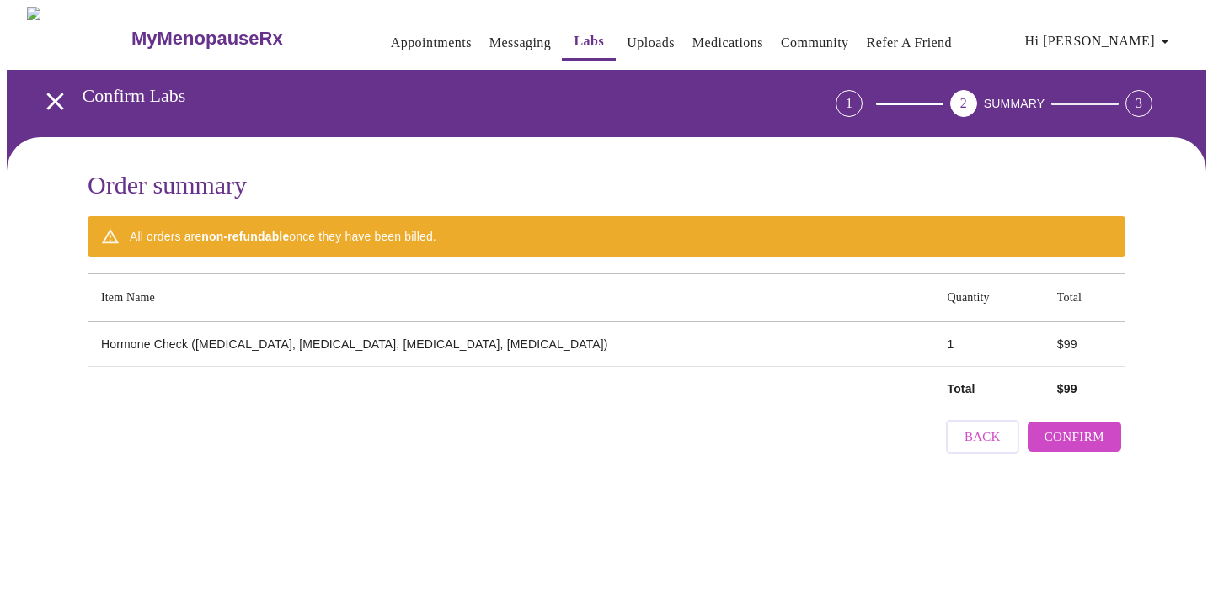
scroll to position [0, 0]
click at [384, 47] on button "Appointments" at bounding box center [431, 43] width 94 height 34
click at [384, 50] on button "Appointments" at bounding box center [431, 43] width 94 height 34
click at [49, 95] on icon "open drawer" at bounding box center [54, 101] width 17 height 17
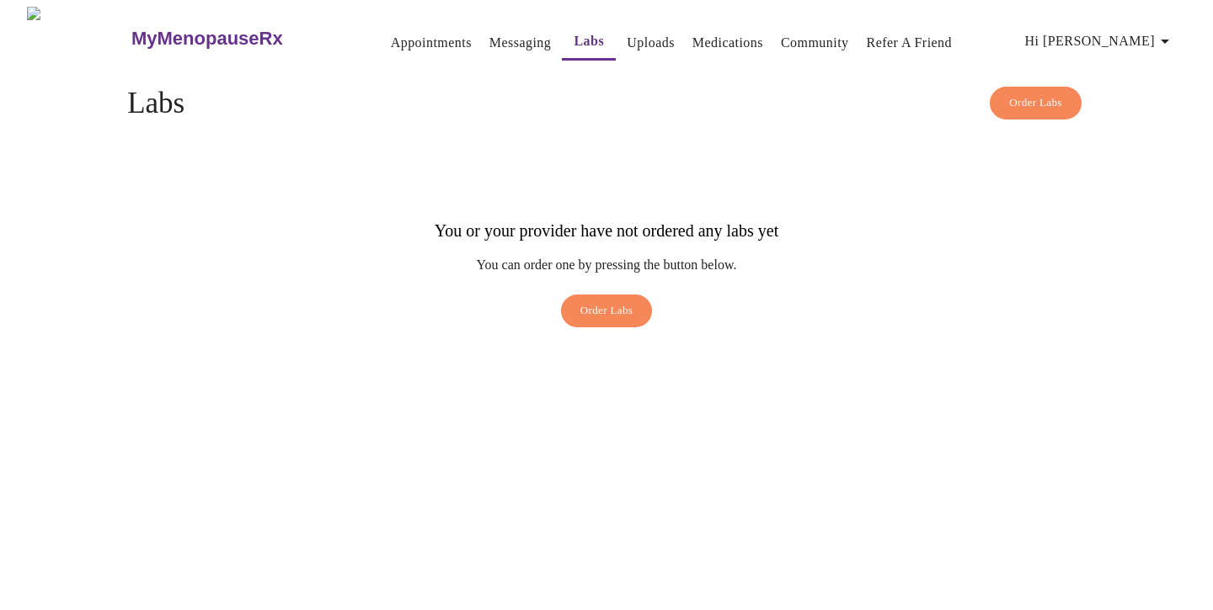
click at [391, 40] on link "Appointments" at bounding box center [431, 43] width 81 height 24
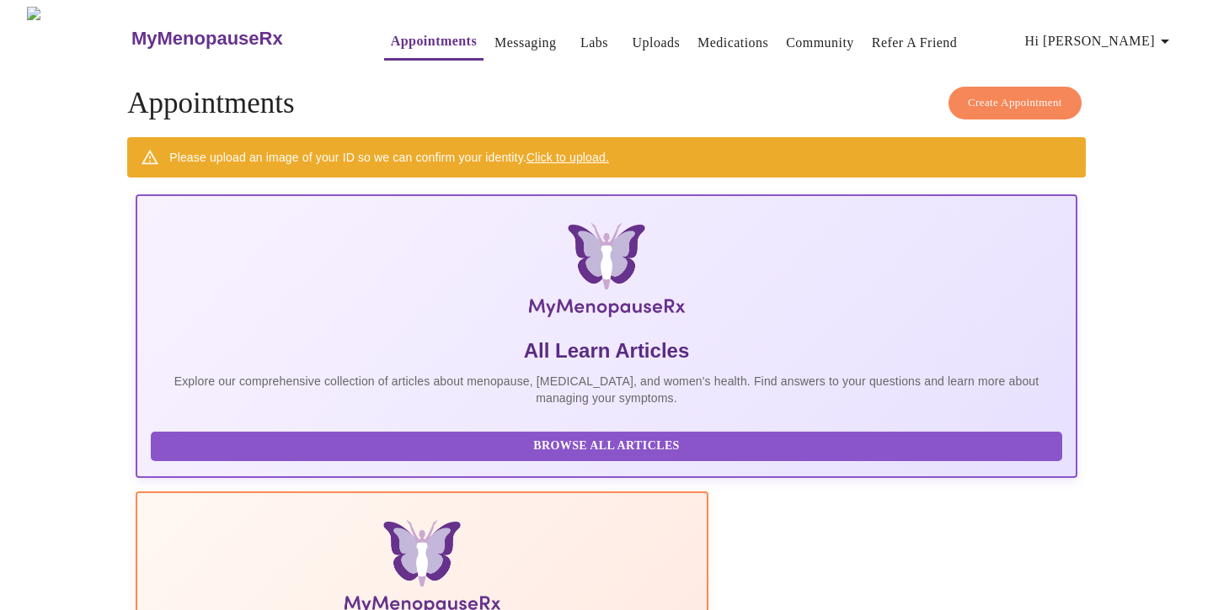
click at [971, 93] on span "Create Appointment" at bounding box center [1014, 102] width 94 height 19
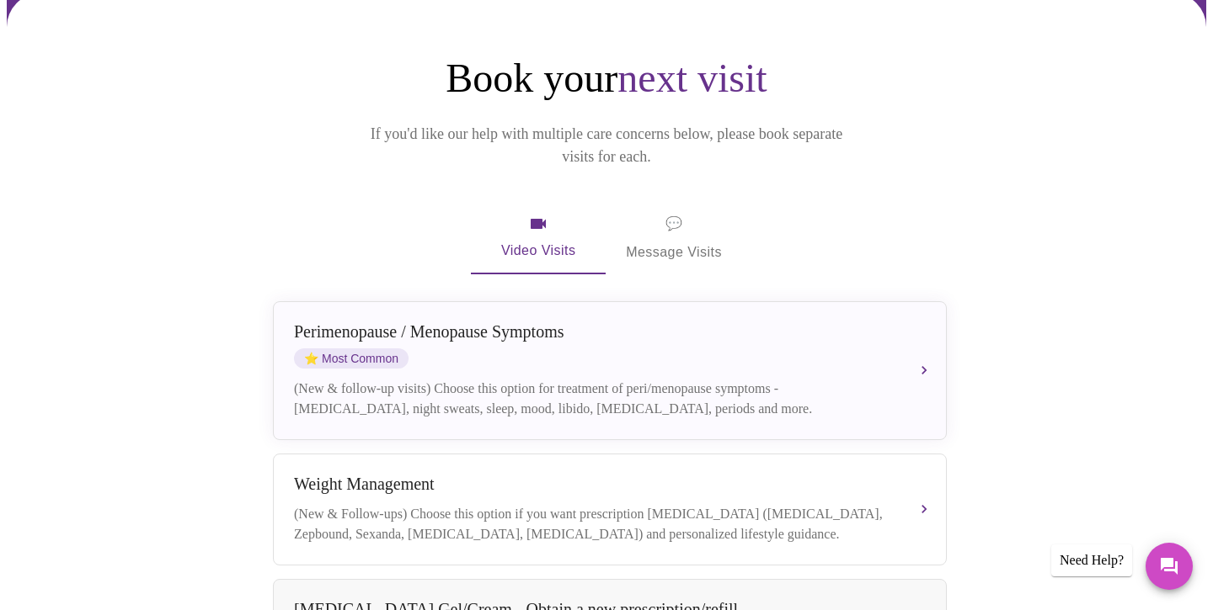
scroll to position [145, 0]
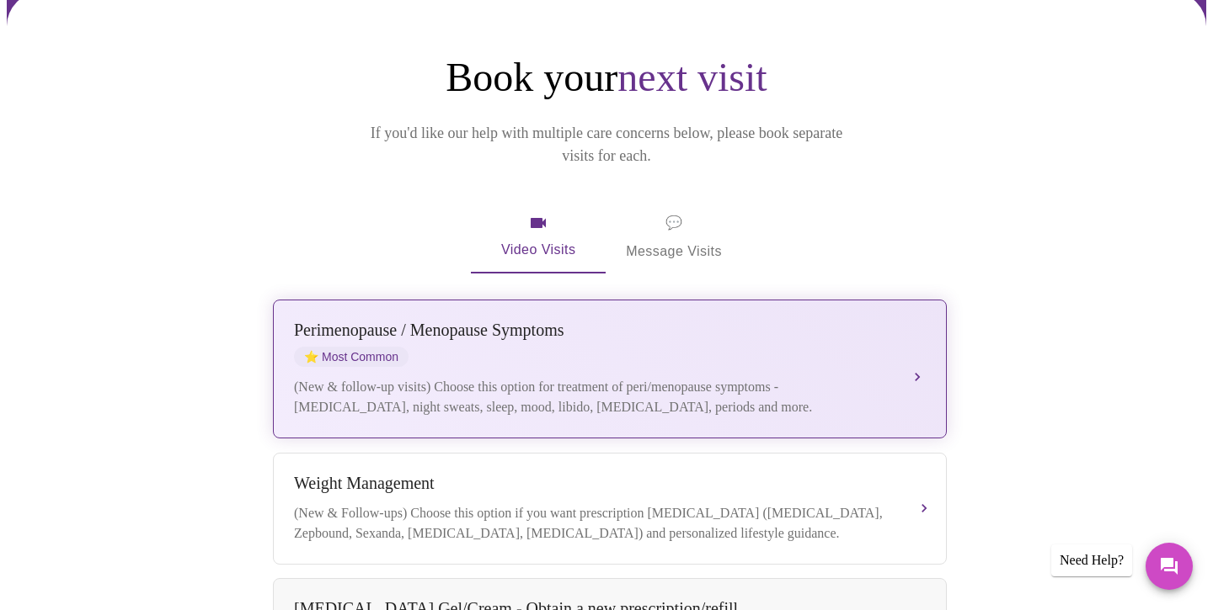
click at [850, 332] on div "[MEDICAL_DATA] / Menopause Symptoms ⭐ Most Common" at bounding box center [593, 344] width 598 height 46
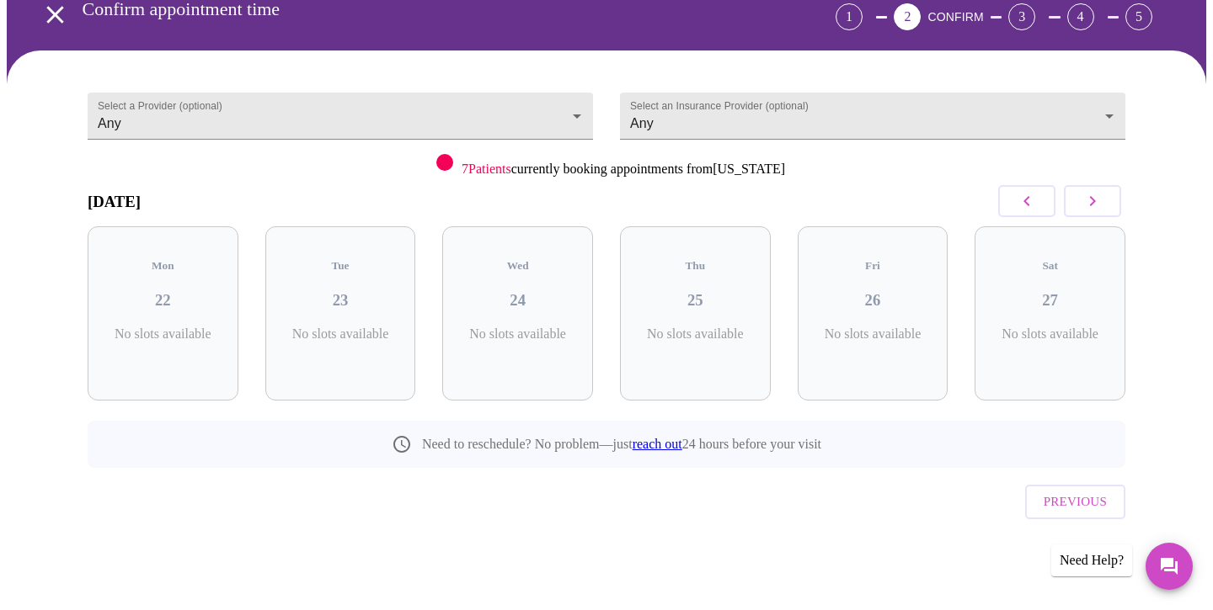
scroll to position [51, 0]
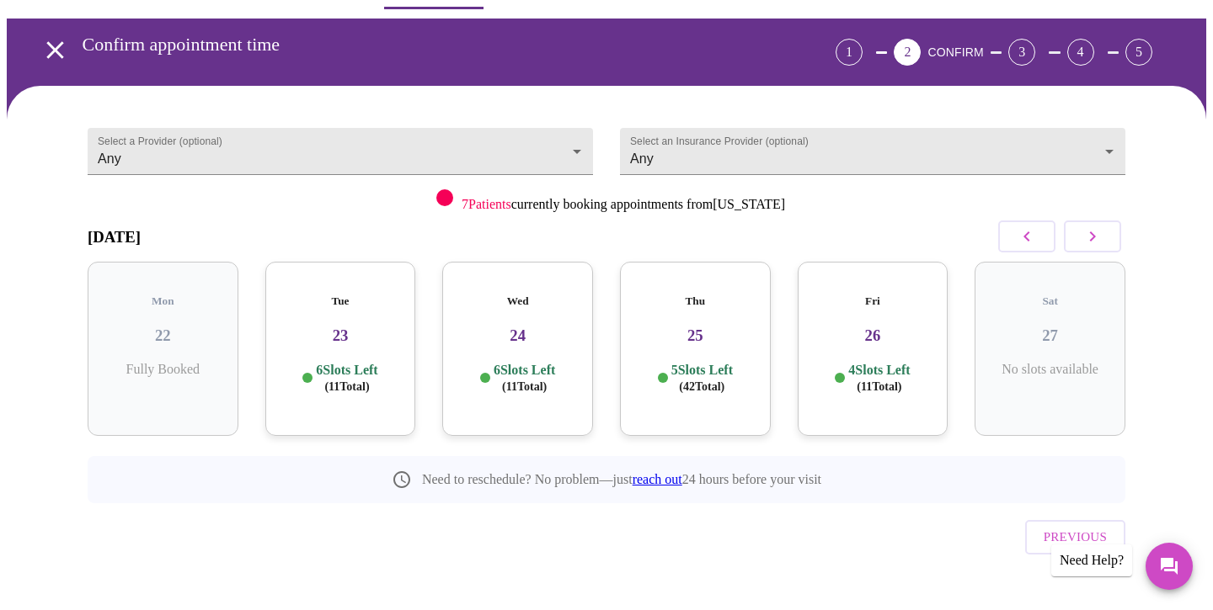
click at [331, 328] on h3 "23" at bounding box center [341, 336] width 124 height 19
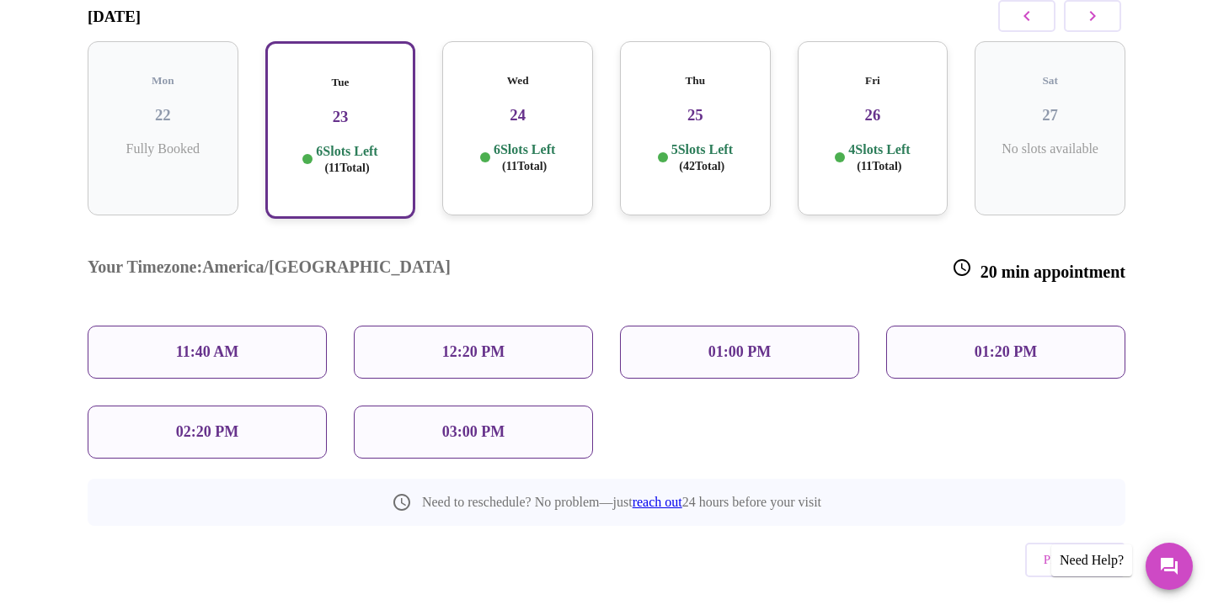
scroll to position [0, 0]
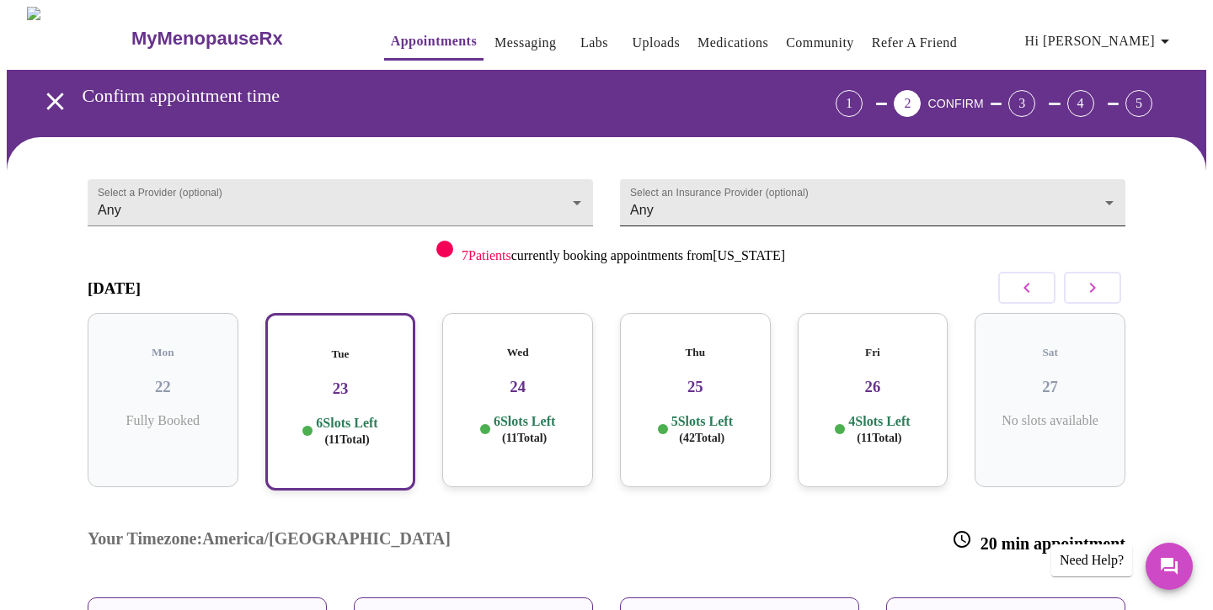
click at [701, 197] on body "MyMenopauseRx Appointments Messaging Labs Uploads Medications Community Refer a…" at bounding box center [606, 470] width 1199 height 927
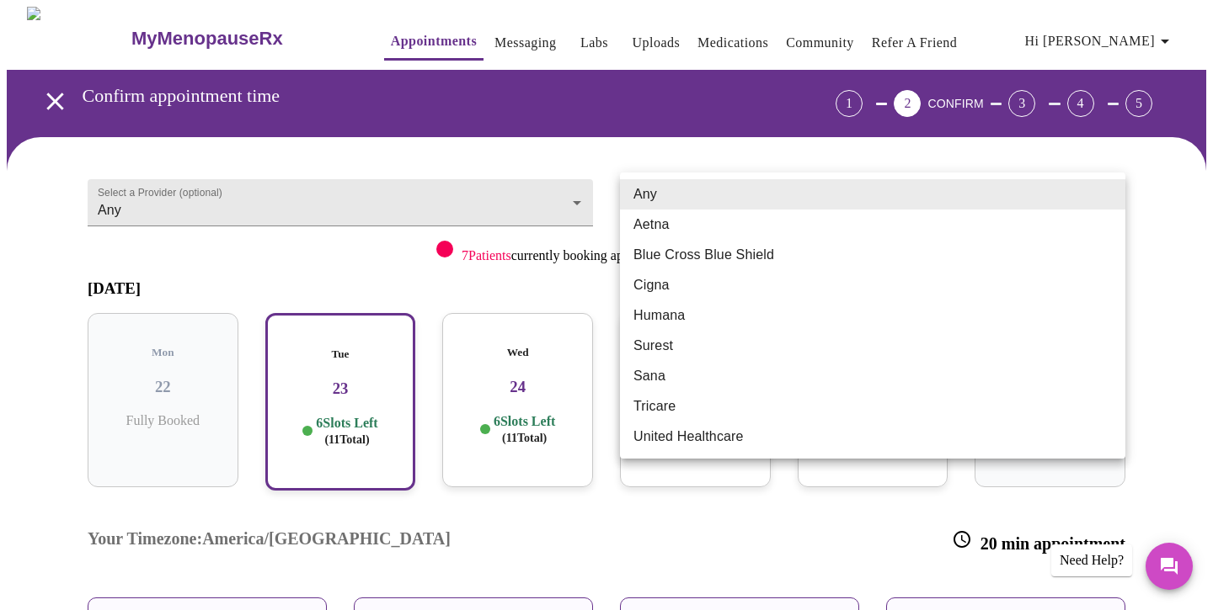
click at [709, 253] on li "Blue Cross Blue Shield" at bounding box center [872, 255] width 505 height 30
type input "Blue Cross Blue Shield"
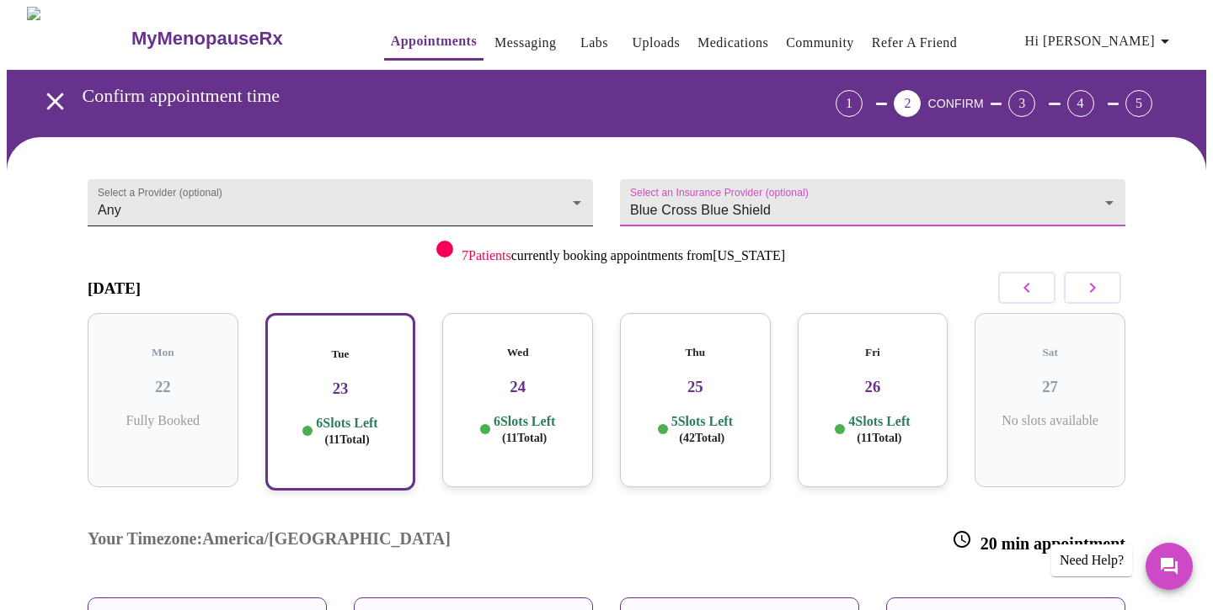
click at [376, 201] on body "MyMenopauseRx Appointments Messaging Labs Uploads Medications Community Refer a…" at bounding box center [606, 470] width 1199 height 927
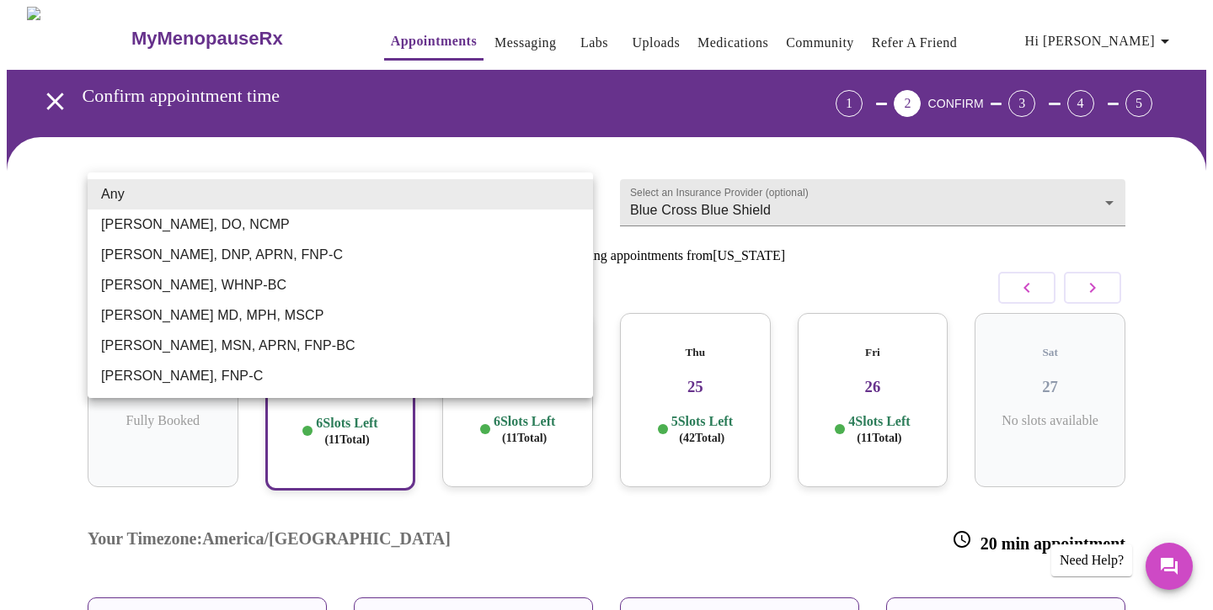
click at [376, 201] on li "Any" at bounding box center [340, 194] width 505 height 30
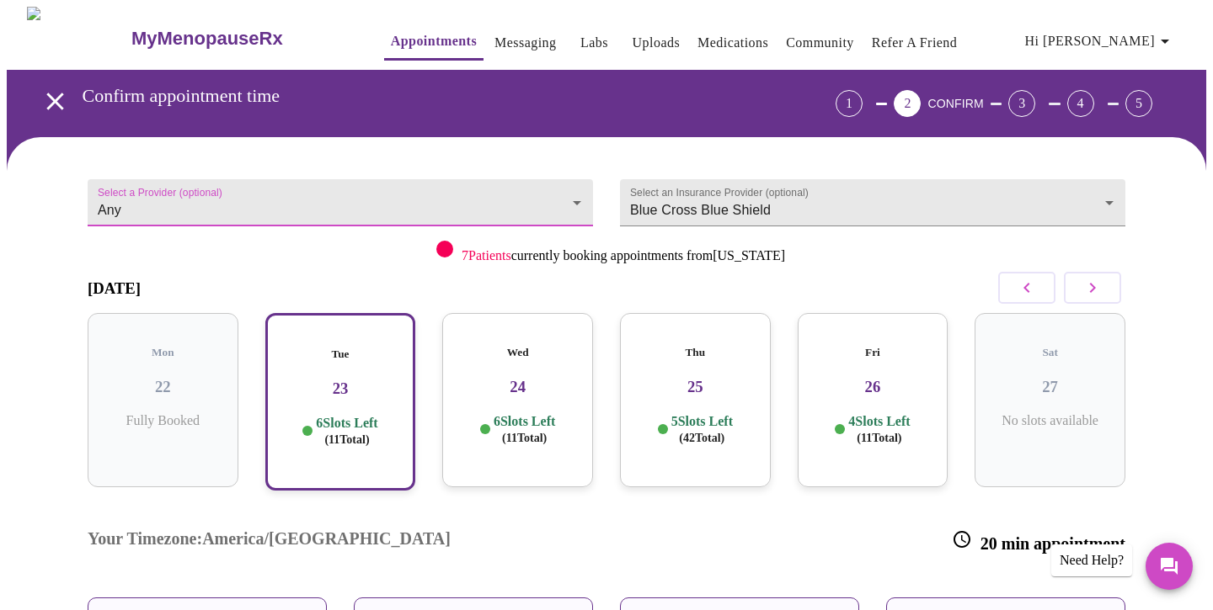
click at [349, 415] on p "6 Slots Left ( 11 Total)" at bounding box center [346, 431] width 61 height 33
click at [496, 43] on link "Messaging" at bounding box center [524, 43] width 61 height 24
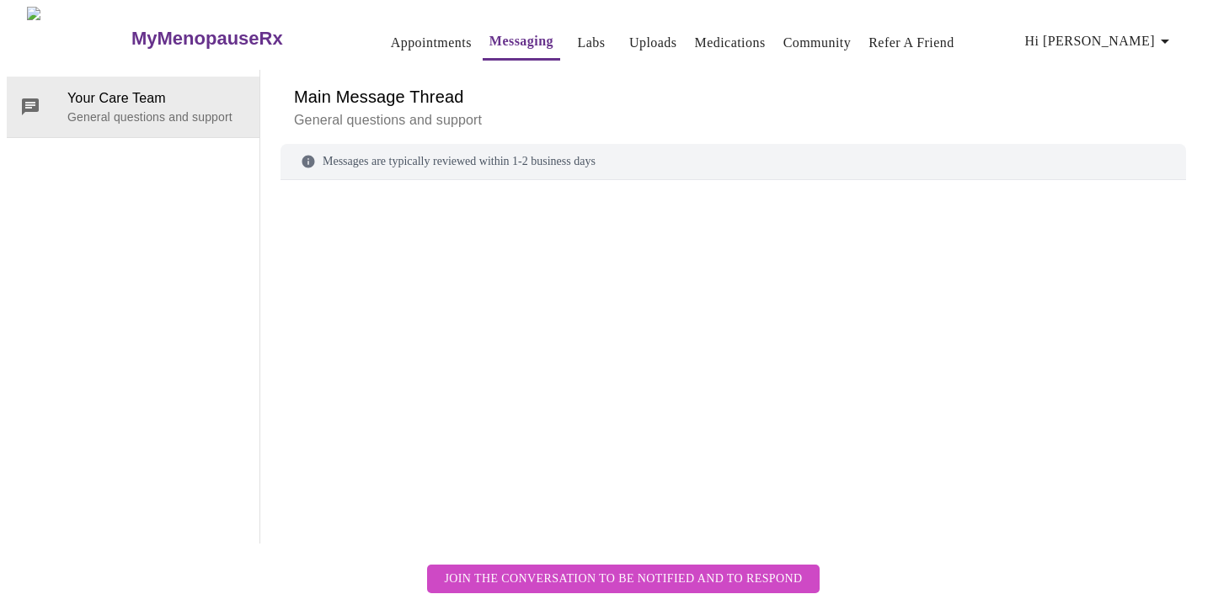
scroll to position [63, 0]
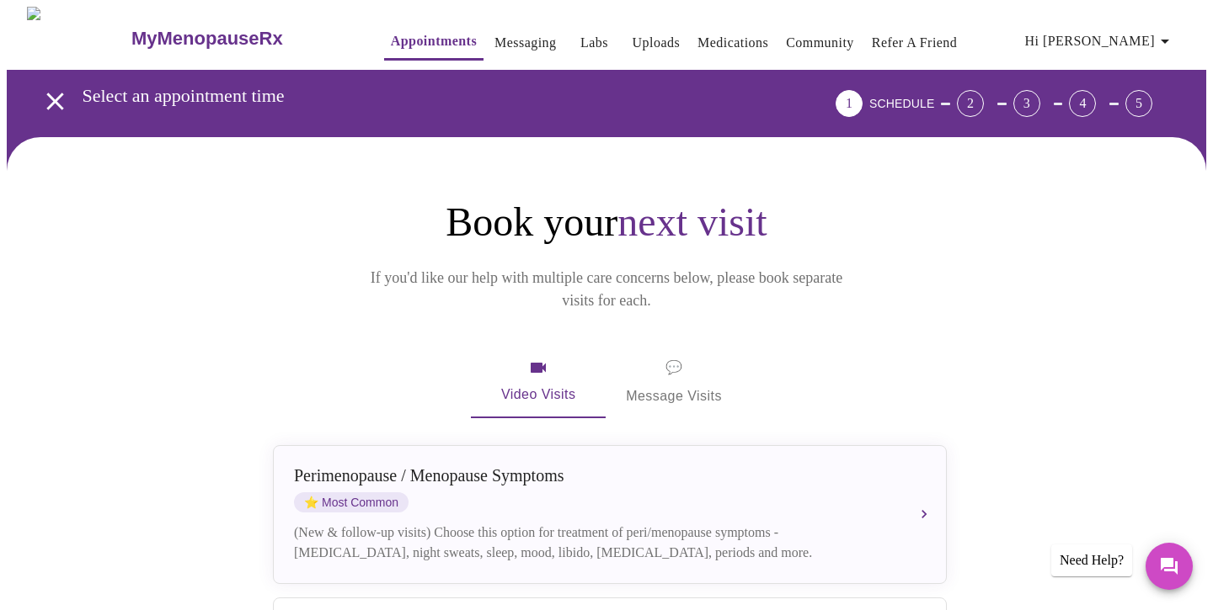
click at [690, 356] on span "💬 Message Visits" at bounding box center [674, 382] width 96 height 52
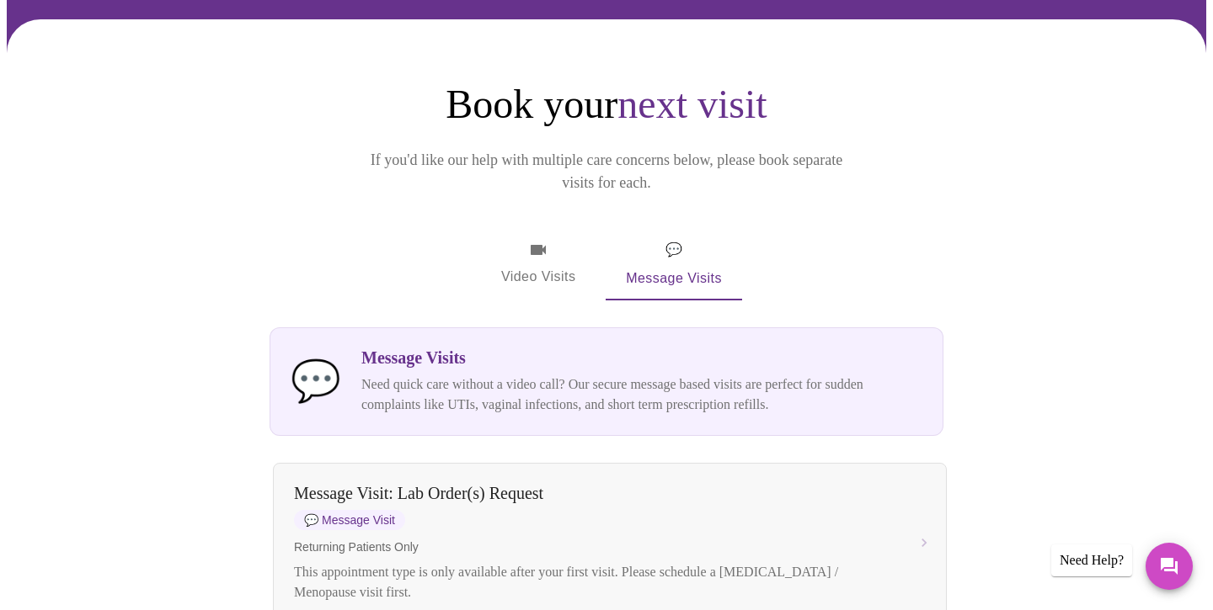
scroll to position [117, 0]
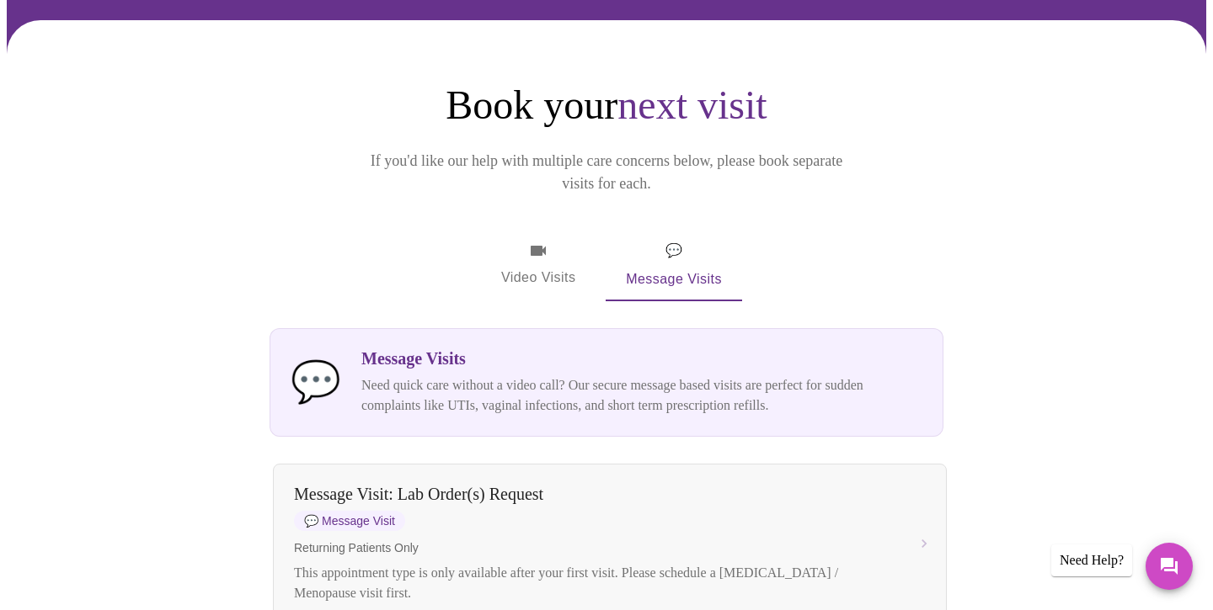
click at [547, 241] on span "Video Visits" at bounding box center [538, 265] width 94 height 49
